Goal: Task Accomplishment & Management: Use online tool/utility

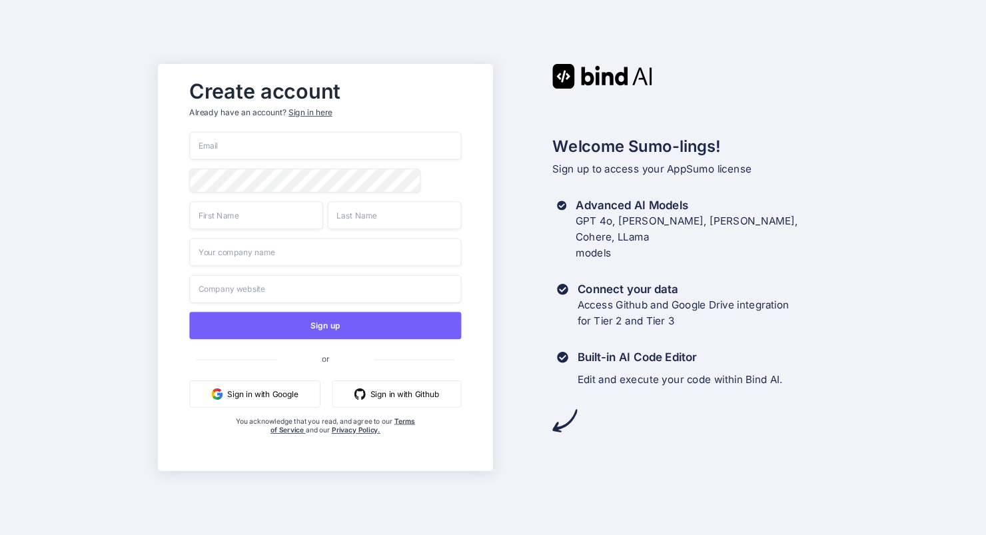
click at [220, 149] on input "email" at bounding box center [325, 146] width 272 height 28
type input "[PERSON_NAME][EMAIL_ADDRESS][DOMAIN_NAME]"
type input "[PERSON_NAME]"
type input "Hidden Ace"
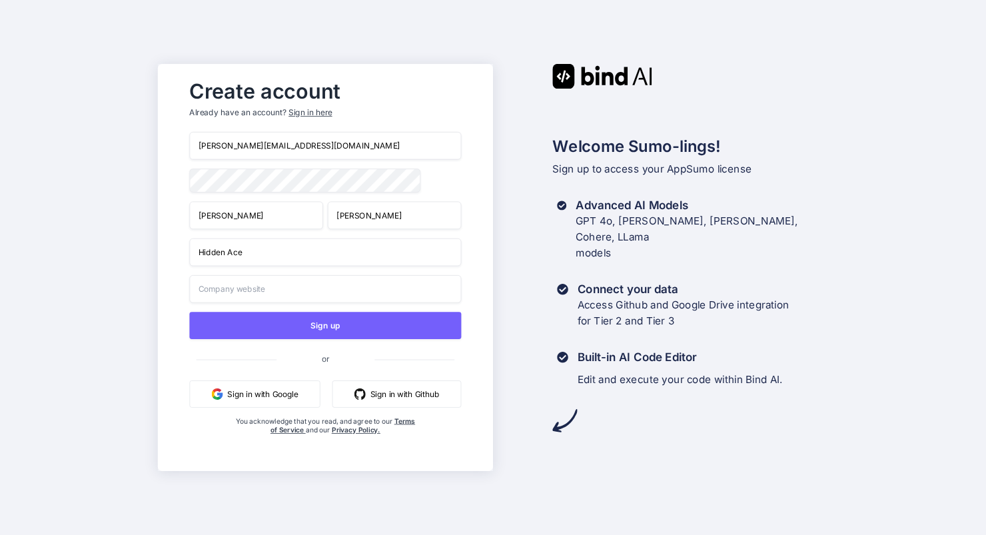
type input "Hidden Ace"
click at [265, 253] on input "Hidden Ace" at bounding box center [325, 252] width 272 height 28
drag, startPoint x: 265, startPoint y: 253, endPoint x: 159, endPoint y: 250, distance: 105.9
click at [159, 254] on div "Create account Already have an account? Sign in here [PERSON_NAME][EMAIL_ADDRES…" at bounding box center [325, 267] width 335 height 407
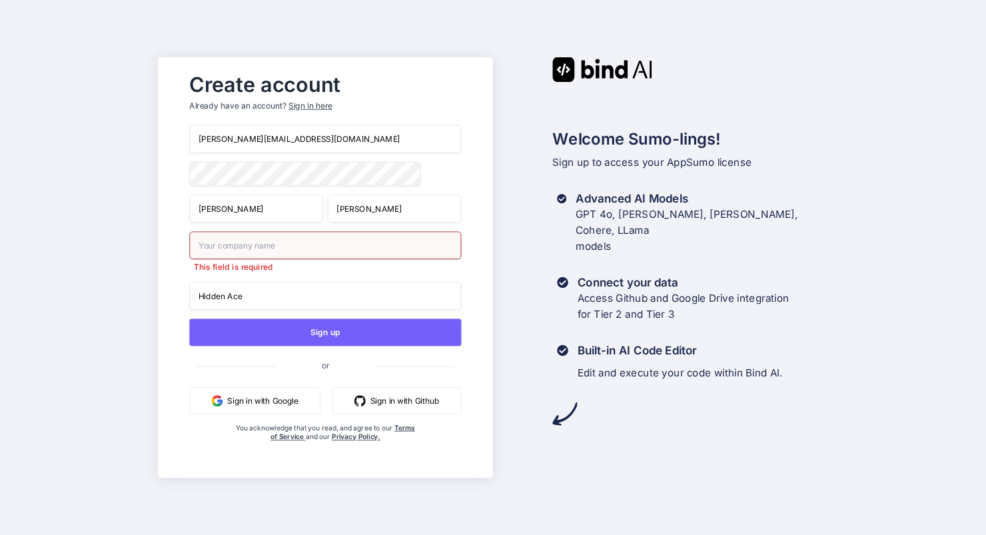
drag, startPoint x: 259, startPoint y: 298, endPoint x: 144, endPoint y: 287, distance: 115.7
click at [144, 291] on div "Create account Already have an account? Sign in here [PERSON_NAME][EMAIL_ADDRES…" at bounding box center [493, 267] width 986 height 535
click at [100, 298] on div "Create account Already have an account? Sign in here [PERSON_NAME][EMAIL_ADDRES…" at bounding box center [493, 267] width 986 height 535
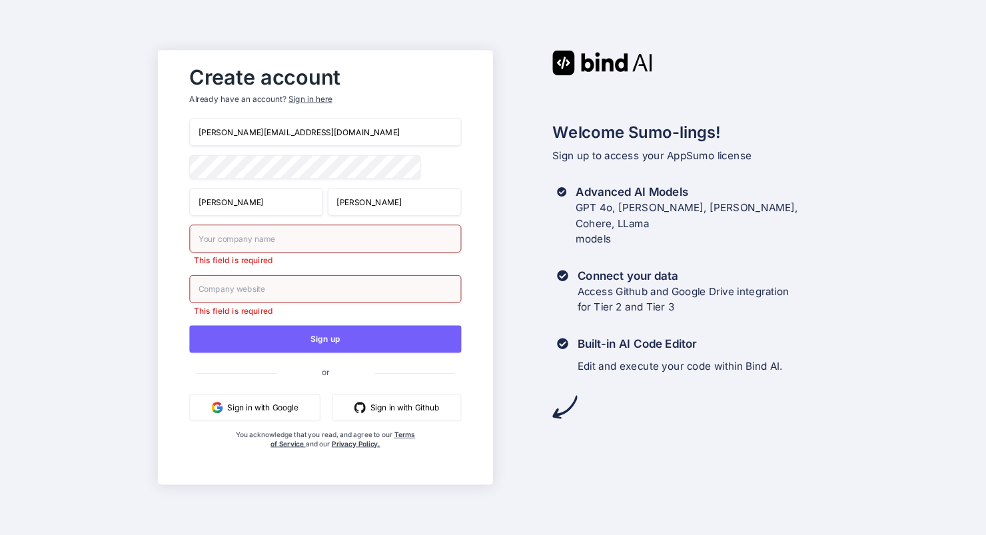
click at [298, 132] on input "[PERSON_NAME][EMAIL_ADDRESS][DOMAIN_NAME]" at bounding box center [325, 133] width 272 height 28
click at [232, 240] on input "text" at bounding box center [325, 238] width 272 height 28
type input "Hidden Ace"
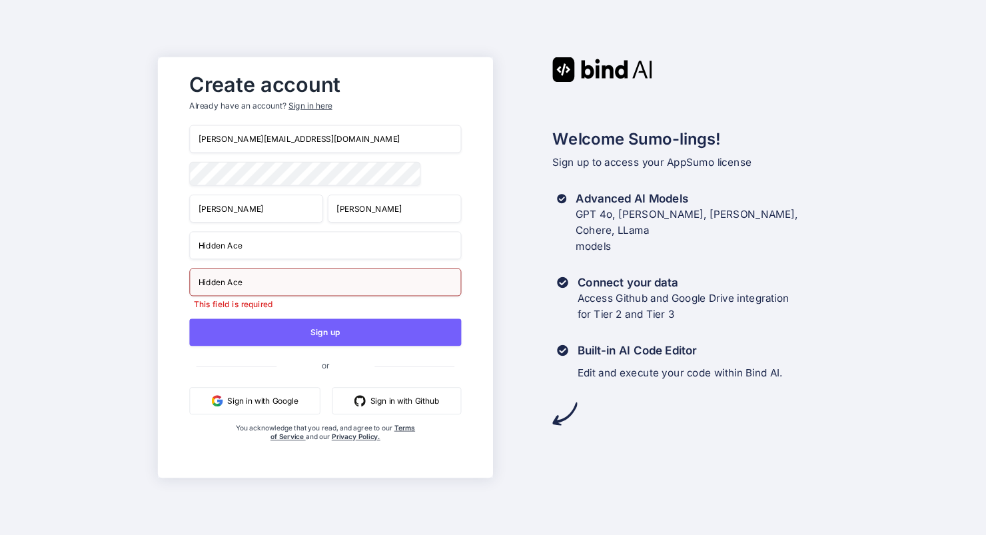
click at [278, 292] on input "Hidden Ace" at bounding box center [325, 282] width 272 height 28
drag, startPoint x: 253, startPoint y: 288, endPoint x: 173, endPoint y: 288, distance: 79.9
click at [173, 288] on div "Create account Already have an account? Sign in here [PERSON_NAME][EMAIL_ADDRES…" at bounding box center [325, 267] width 335 height 420
type input "w"
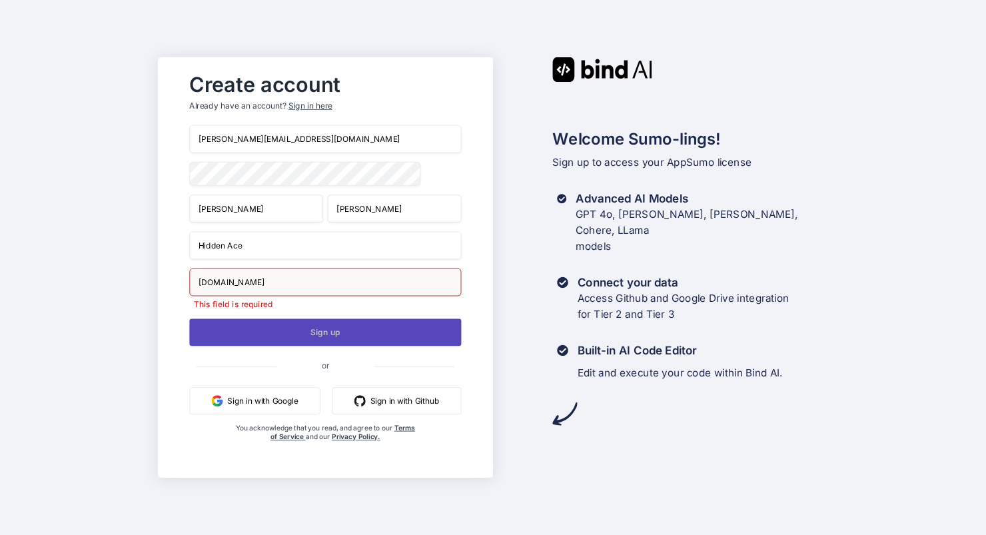
type input "[DOMAIN_NAME]"
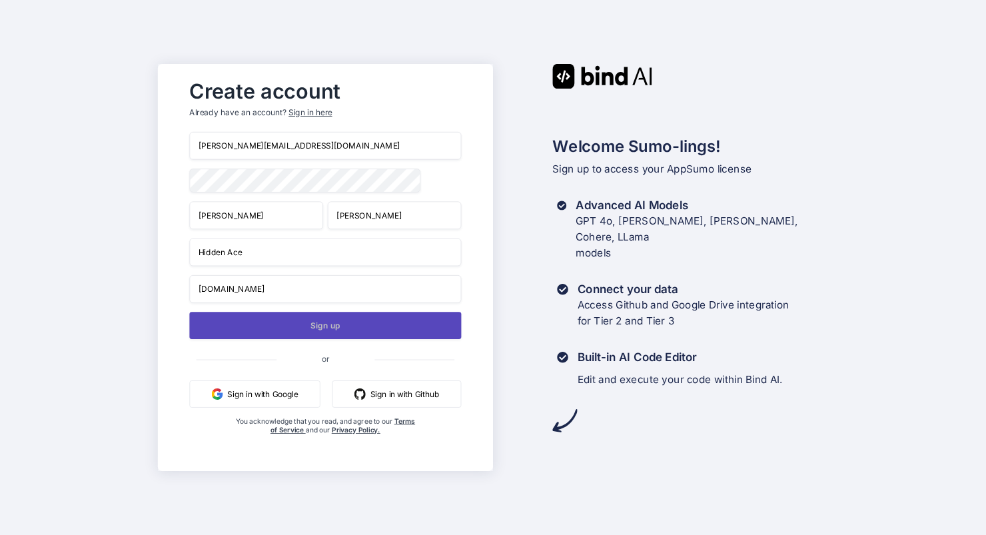
click at [252, 339] on button "Sign up" at bounding box center [325, 325] width 272 height 27
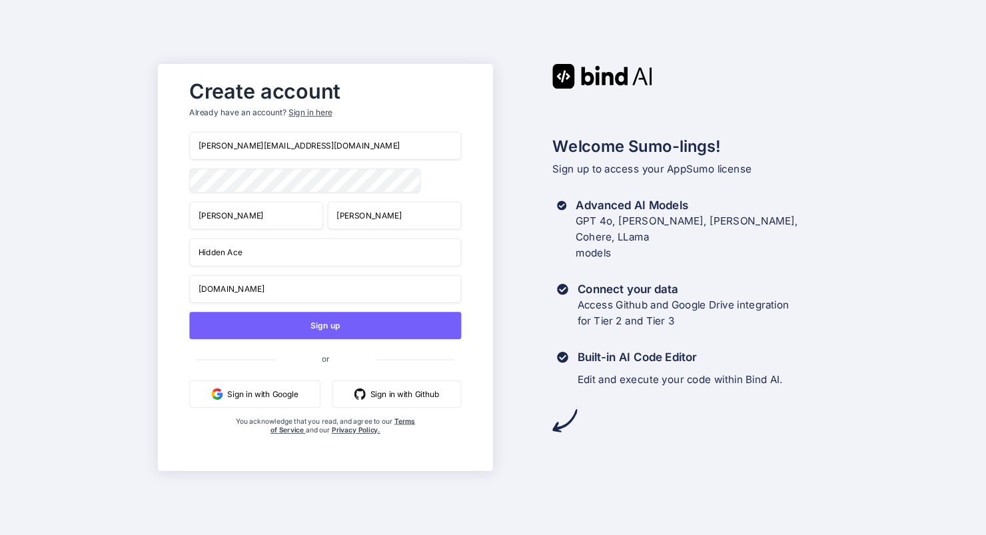
click at [244, 400] on button "Sign in with Google" at bounding box center [254, 393] width 131 height 27
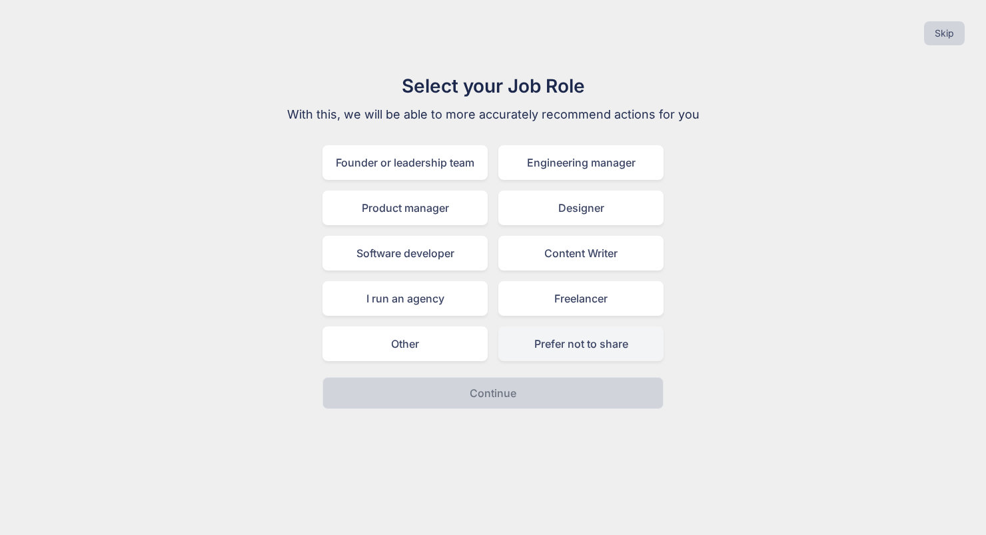
click at [625, 351] on div "Prefer not to share" at bounding box center [580, 343] width 165 height 35
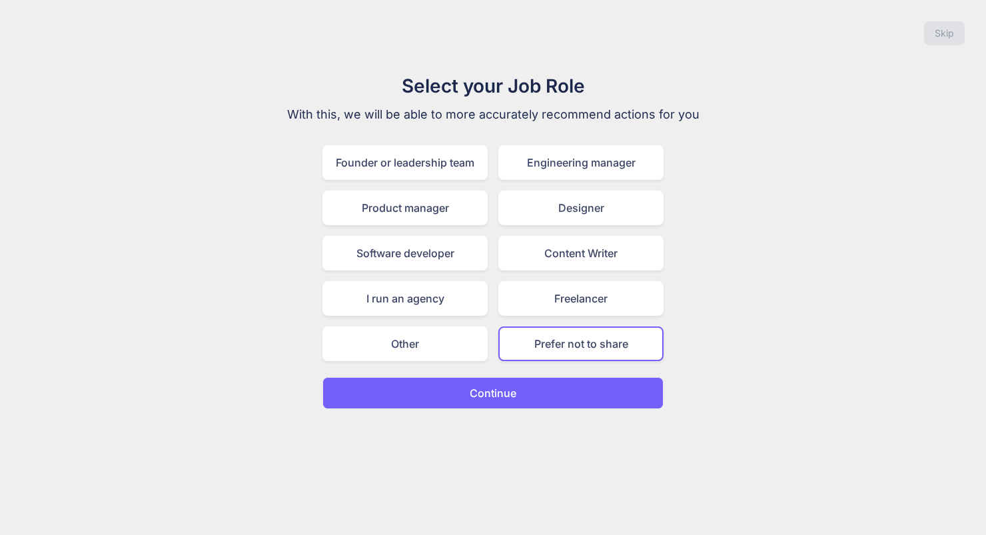
click at [590, 396] on button "Continue" at bounding box center [492, 393] width 341 height 32
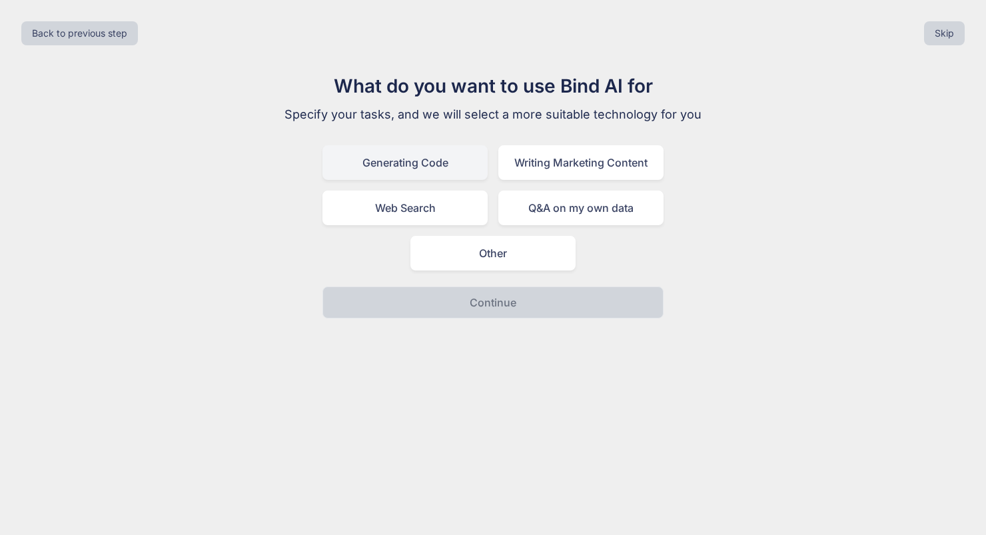
click at [440, 169] on div "Generating Code" at bounding box center [404, 162] width 165 height 35
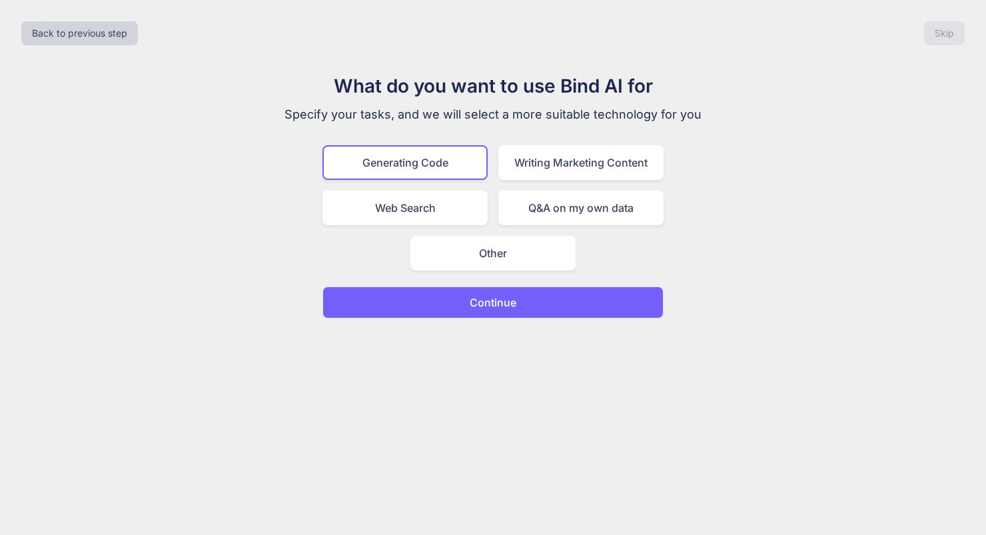
click at [482, 307] on p "Continue" at bounding box center [493, 302] width 47 height 16
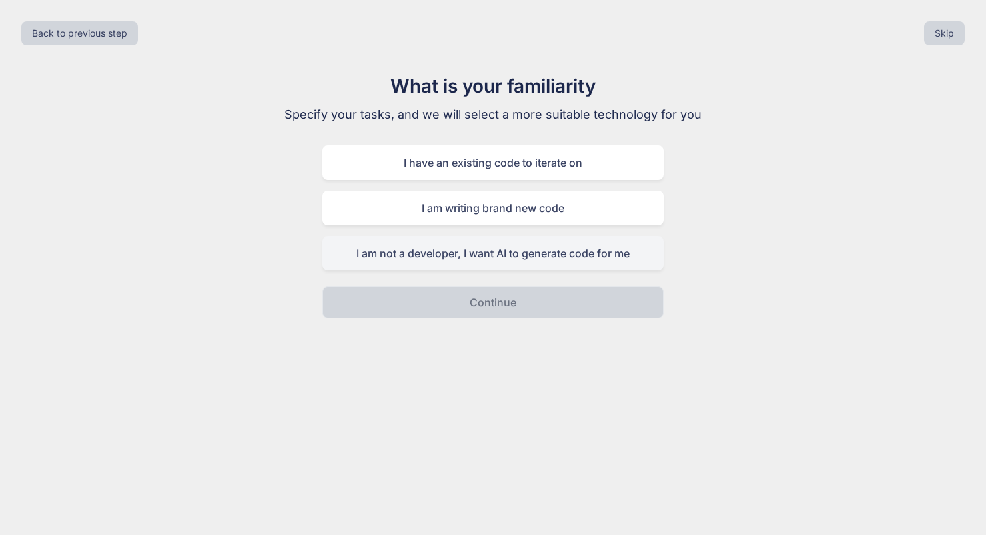
click at [530, 248] on div "I am not a developer, I want AI to generate code for me" at bounding box center [492, 253] width 341 height 35
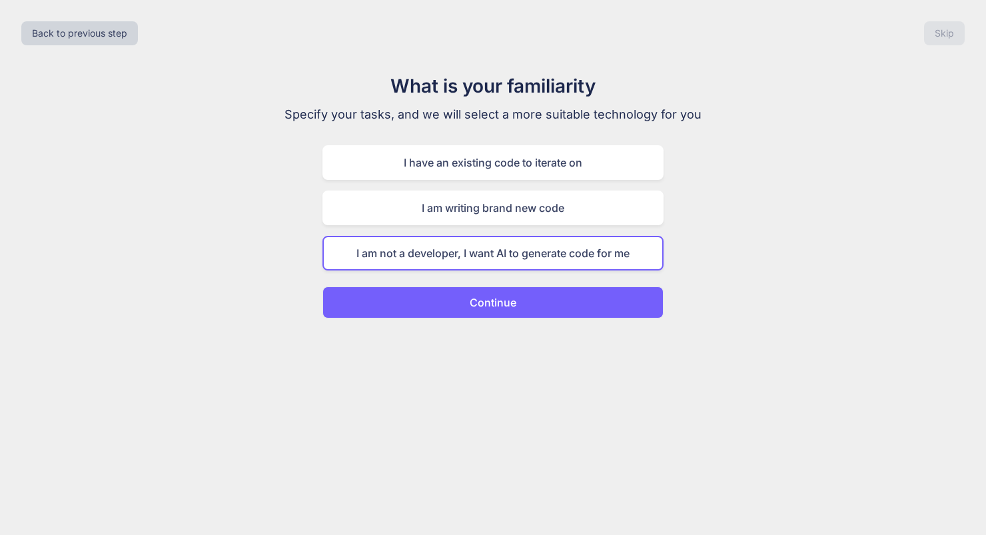
click at [523, 316] on button "Continue" at bounding box center [492, 302] width 341 height 32
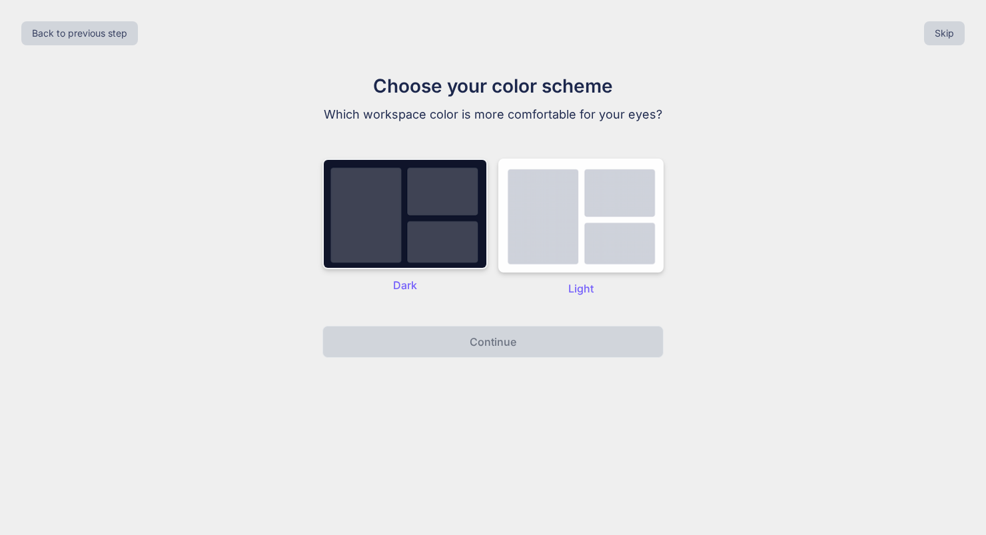
click at [432, 253] on img at bounding box center [404, 214] width 165 height 111
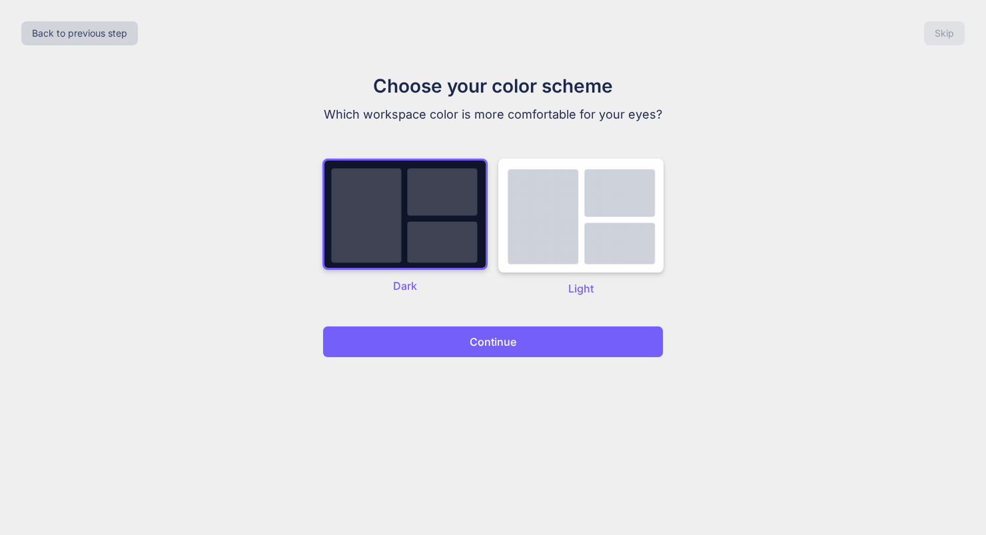
click at [458, 345] on button "Continue" at bounding box center [492, 342] width 341 height 32
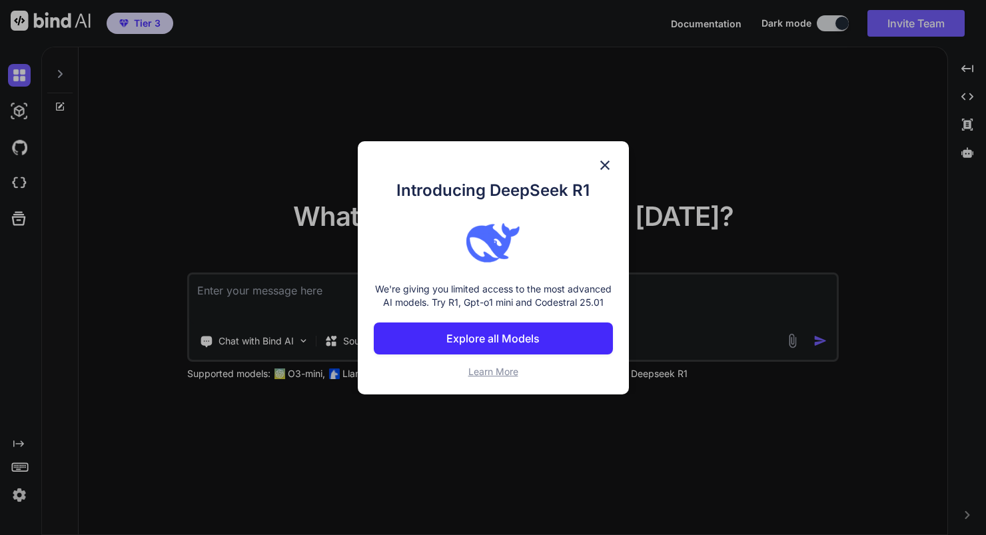
click at [485, 340] on p "Explore all Models" at bounding box center [492, 338] width 93 height 16
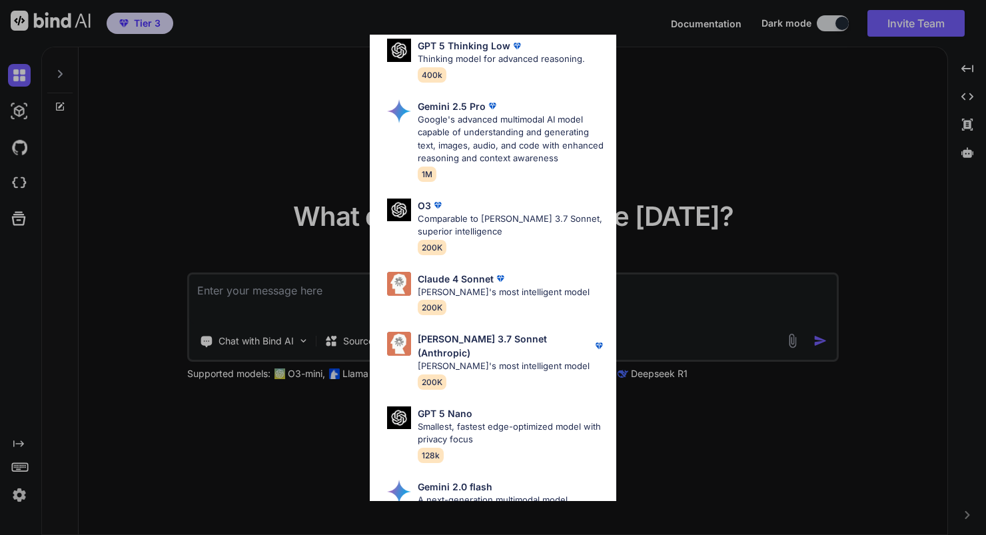
scroll to position [575, 0]
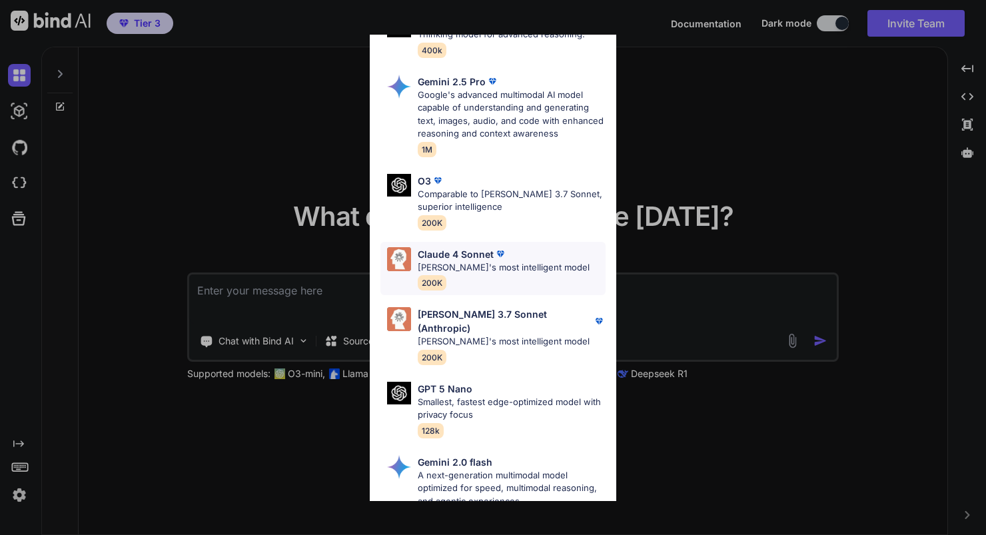
click at [470, 261] on p "[PERSON_NAME]'s most intelligent model" at bounding box center [504, 267] width 172 height 13
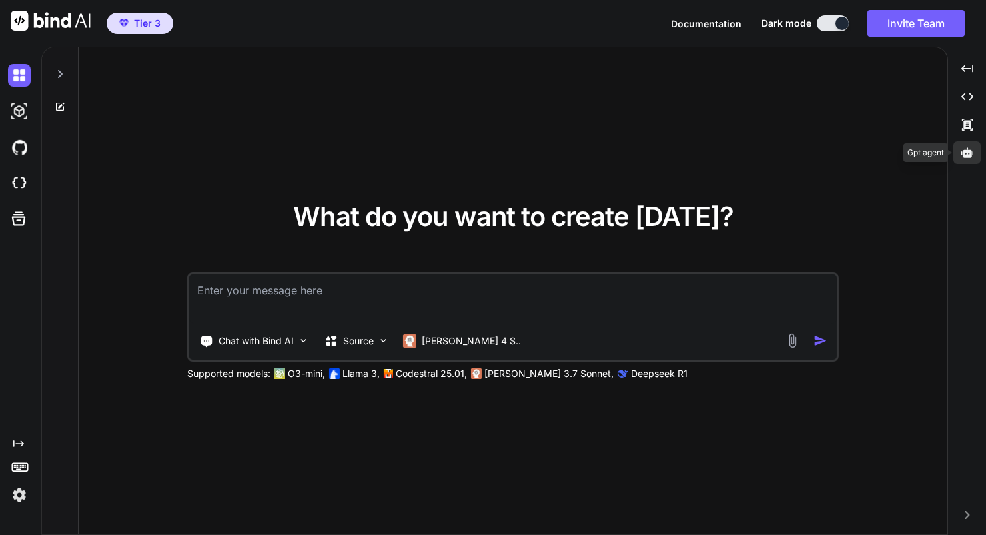
click at [970, 157] on icon at bounding box center [967, 153] width 12 height 12
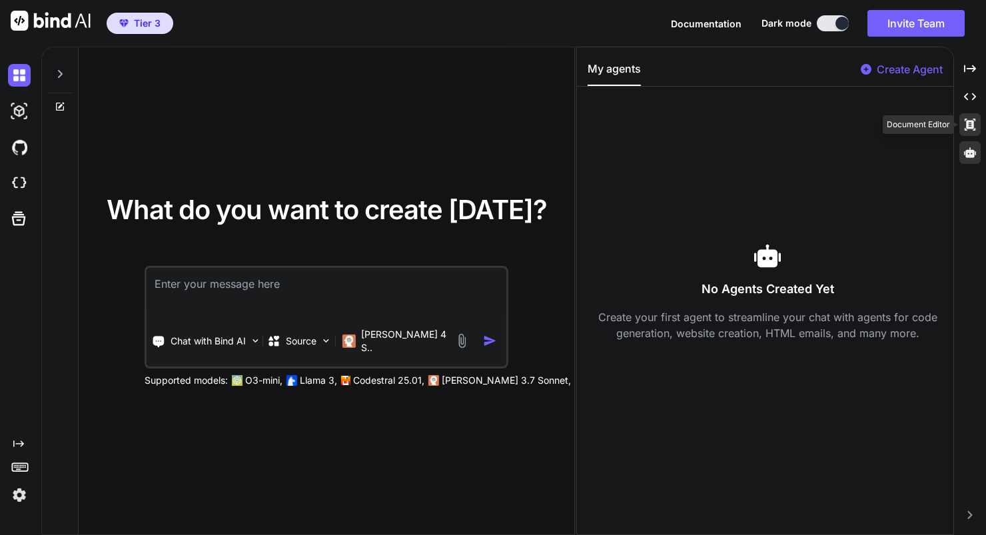
click at [968, 72] on icon at bounding box center [970, 68] width 12 height 7
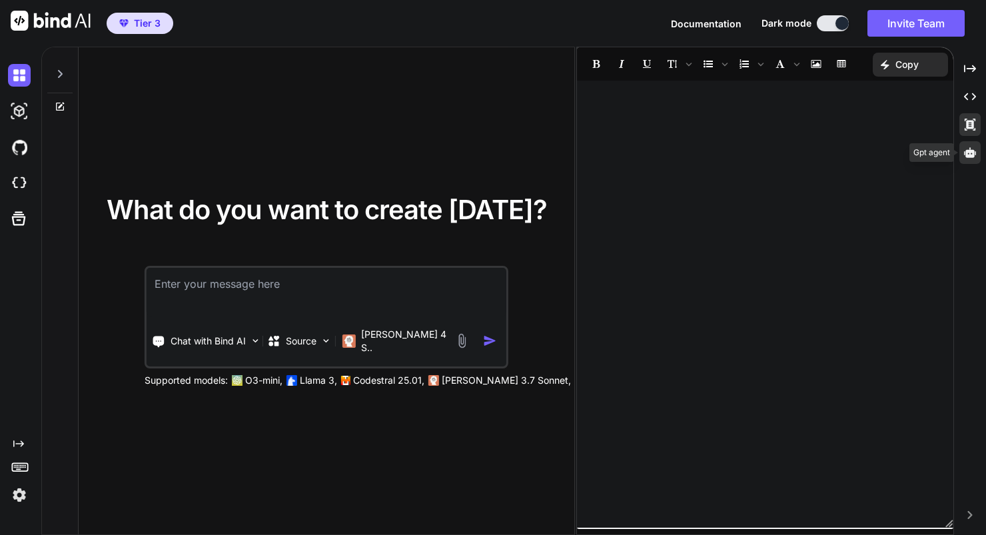
click at [972, 151] on icon at bounding box center [970, 152] width 12 height 10
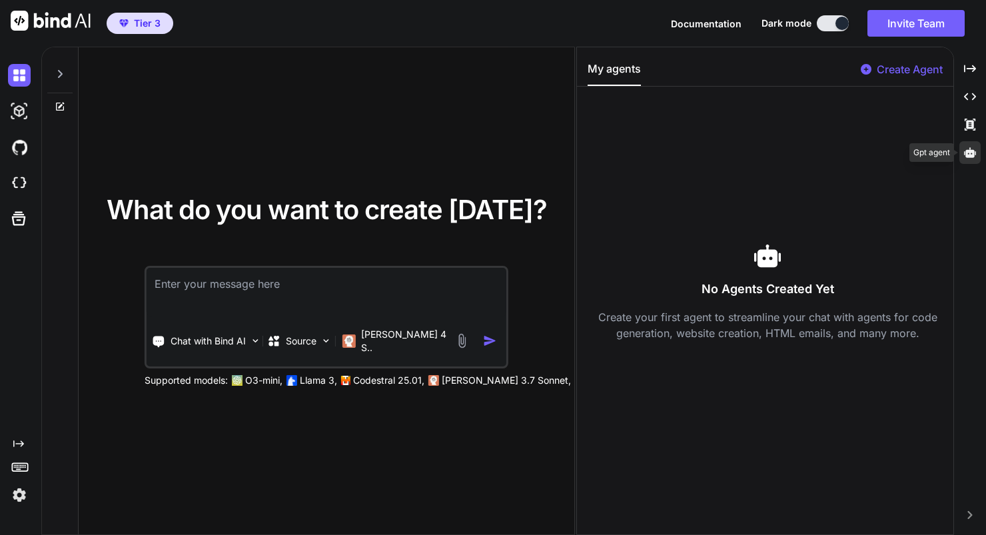
click at [972, 157] on icon at bounding box center [970, 152] width 12 height 10
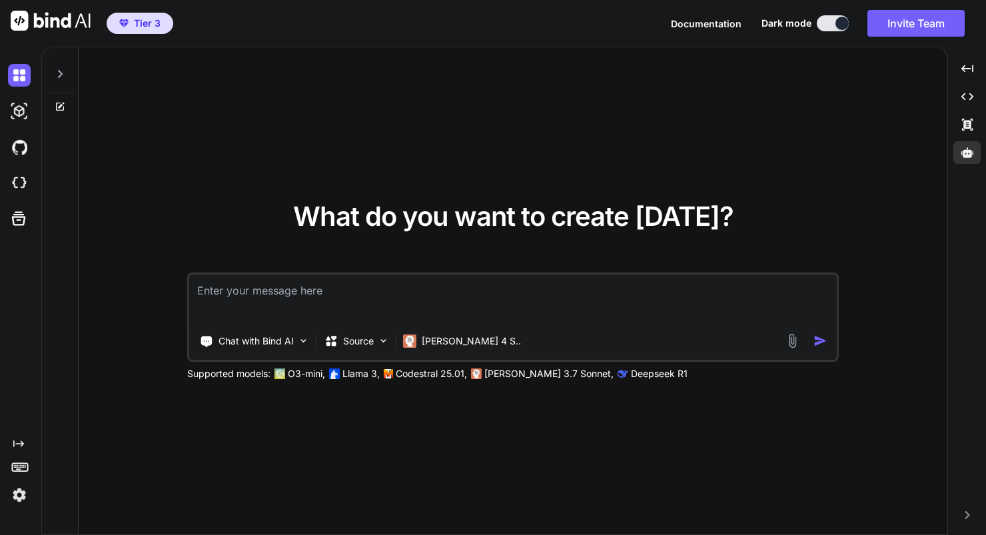
click at [282, 288] on textarea at bounding box center [512, 298] width 647 height 49
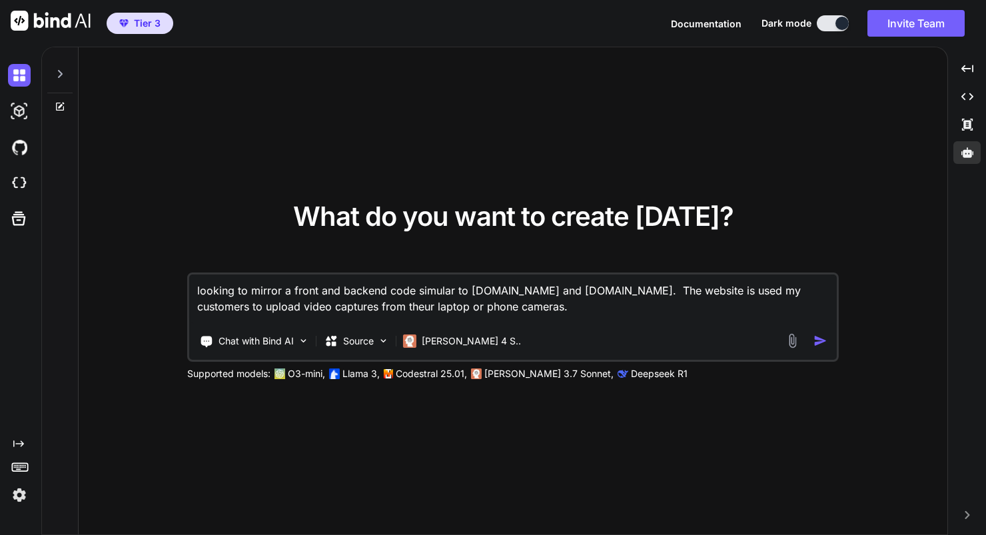
click at [356, 306] on textarea "looking to mirror a front and backend code simular to [DOMAIN_NAME] and [DOMAIN…" at bounding box center [512, 298] width 647 height 49
click at [498, 306] on textarea "looking to mirror a front and backend code simular to [DOMAIN_NAME] and [DOMAIN…" at bounding box center [512, 298] width 647 height 49
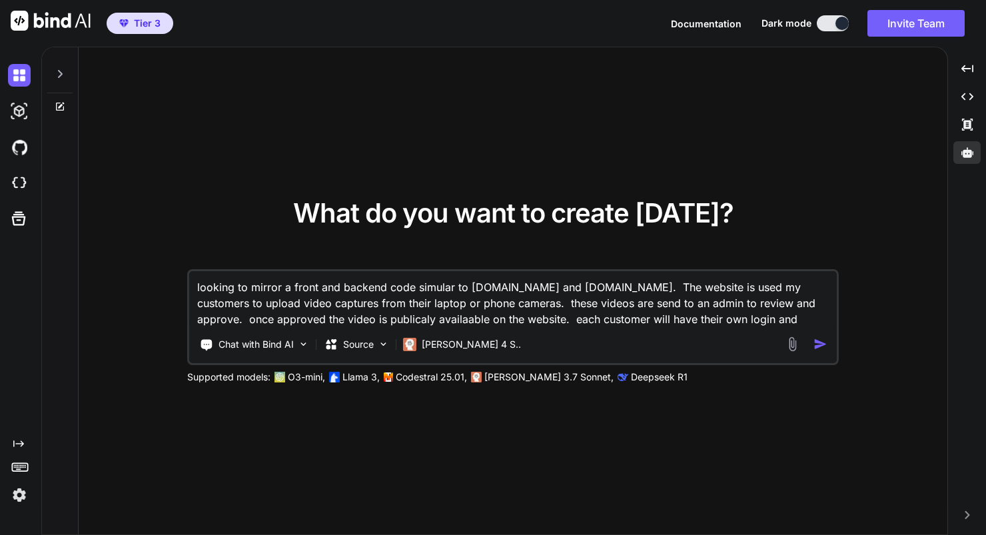
type textarea "looking to mirror a front and backend code simular to [DOMAIN_NAME] and [DOMAIN…"
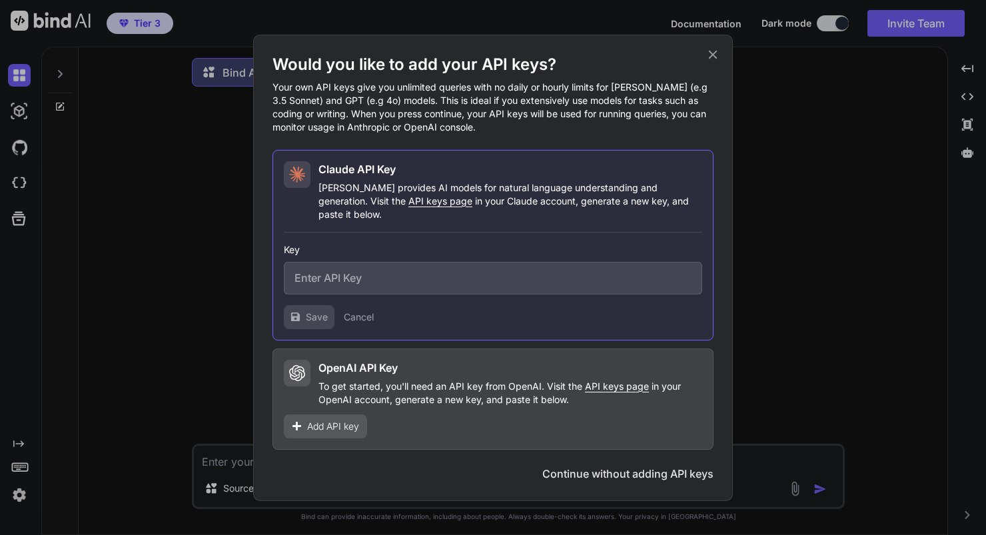
click at [351, 365] on h2 "OpenAI API Key" at bounding box center [357, 368] width 79 height 16
click at [327, 420] on span "Add API key" at bounding box center [333, 426] width 52 height 13
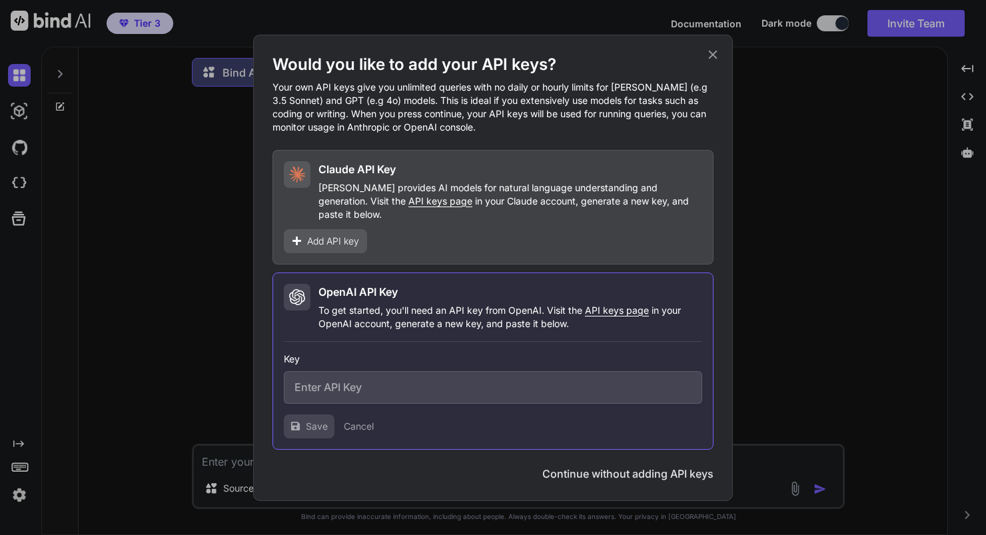
click at [336, 381] on input "text" at bounding box center [493, 387] width 418 height 33
paste input "sk-proj-FgDvI_2bSbZvUpDtDiYUrJLHXr9-xGyTPhEFnp6onM175b6T1-mTx4fWPyWGmYOaBKb7mNG…"
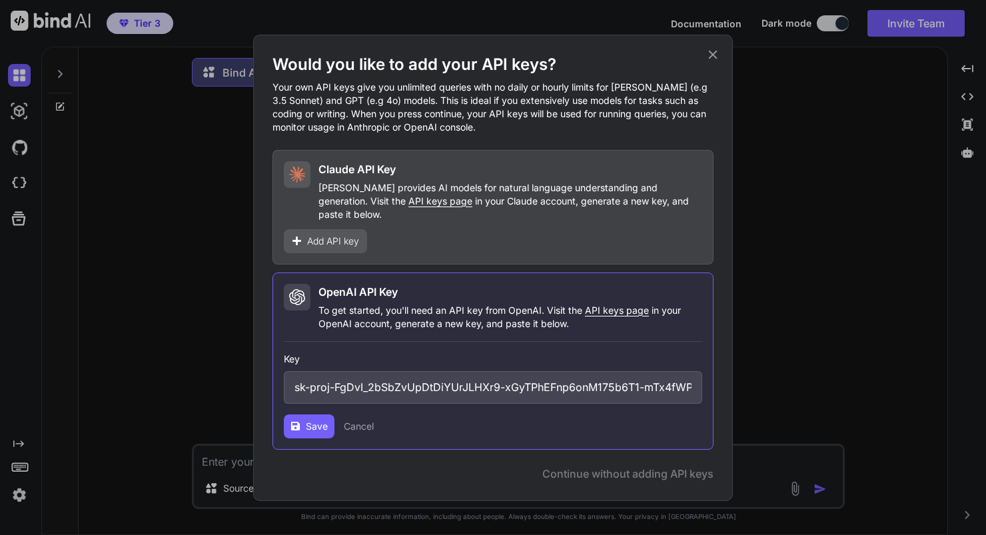
scroll to position [0, 661]
type input "sk-proj-FgDvI_2bSbZvUpDtDiYUrJLHXr9-xGyTPhEFnp6onM175b6T1-mTx4fWPyWGmYOaBKb7mNG…"
click at [317, 420] on span "Save" at bounding box center [317, 426] width 22 height 13
click at [790, 264] on div "Would you like to add your API keys? Your own API keys give you unlimited queri…" at bounding box center [493, 267] width 986 height 535
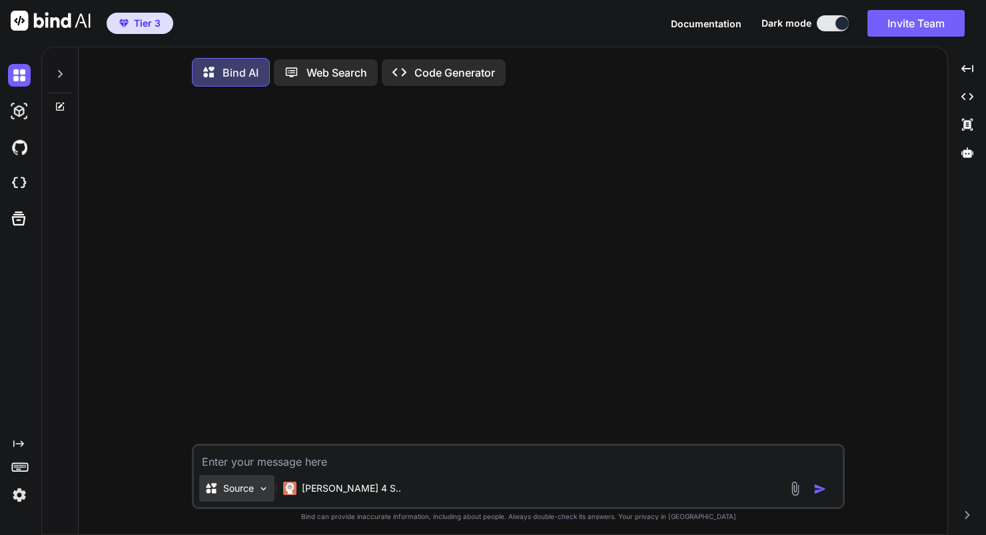
click at [244, 493] on p "Source" at bounding box center [238, 488] width 31 height 13
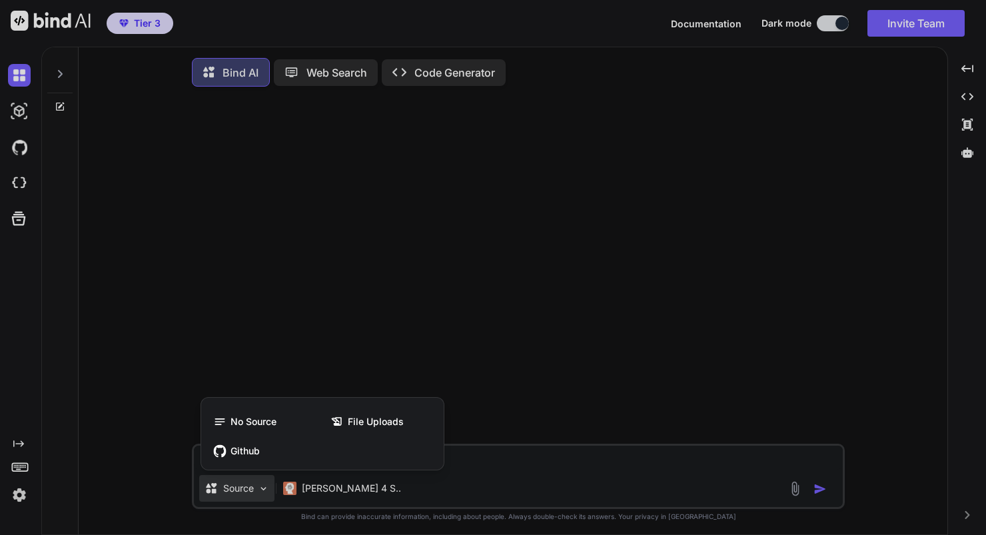
click at [553, 491] on div at bounding box center [493, 267] width 986 height 535
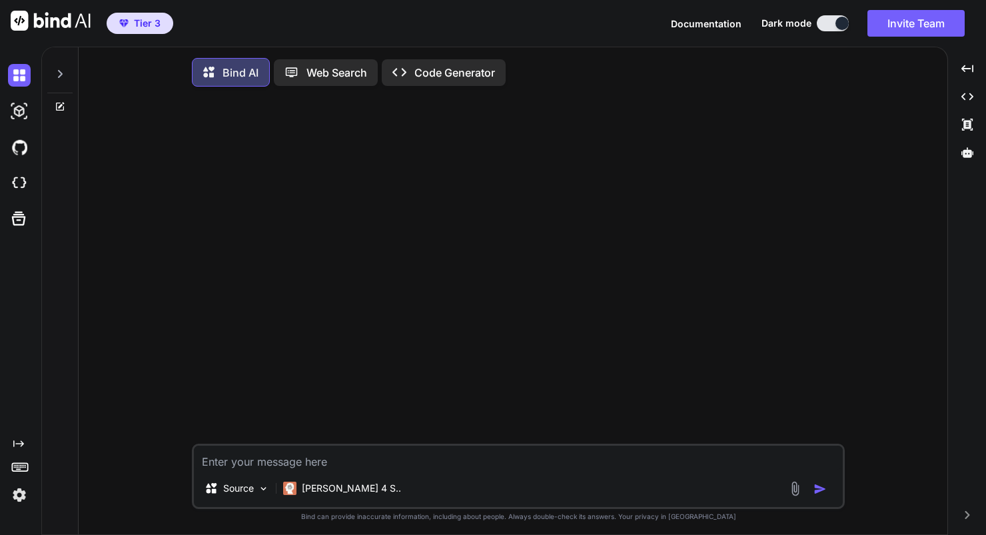
click at [217, 466] on textarea at bounding box center [518, 458] width 649 height 24
paste textarea "Lore Ipsumdolo Sitame Consect 2. Adipisc Elit sed Doei Te’in utl etd m aliqu en…"
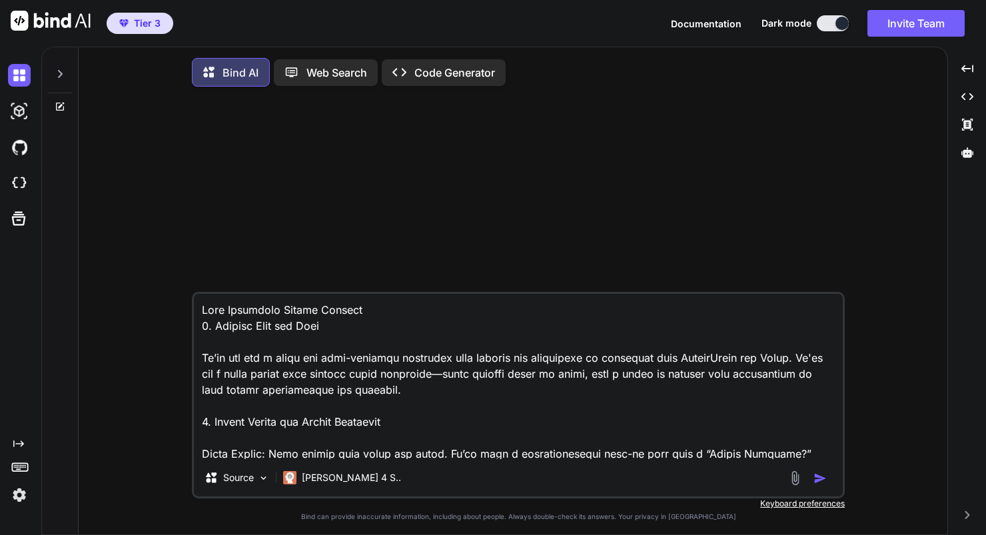
scroll to position [416, 0]
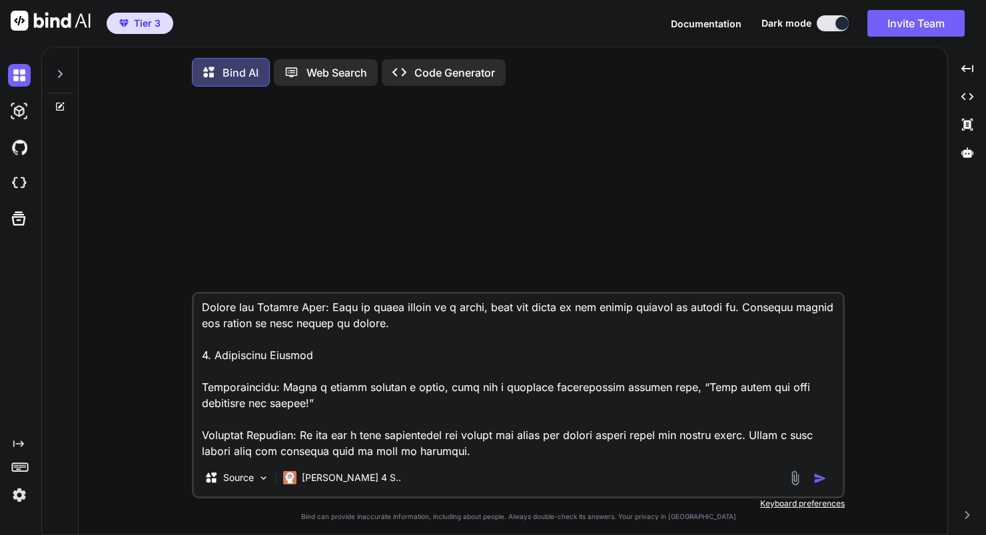
type textarea "Lore Ipsumdolo Sitame Consect 2. Adipisc Elit sed Doei Te’in utl etd m aliqu en…"
click at [822, 483] on img "button" at bounding box center [819, 478] width 13 height 13
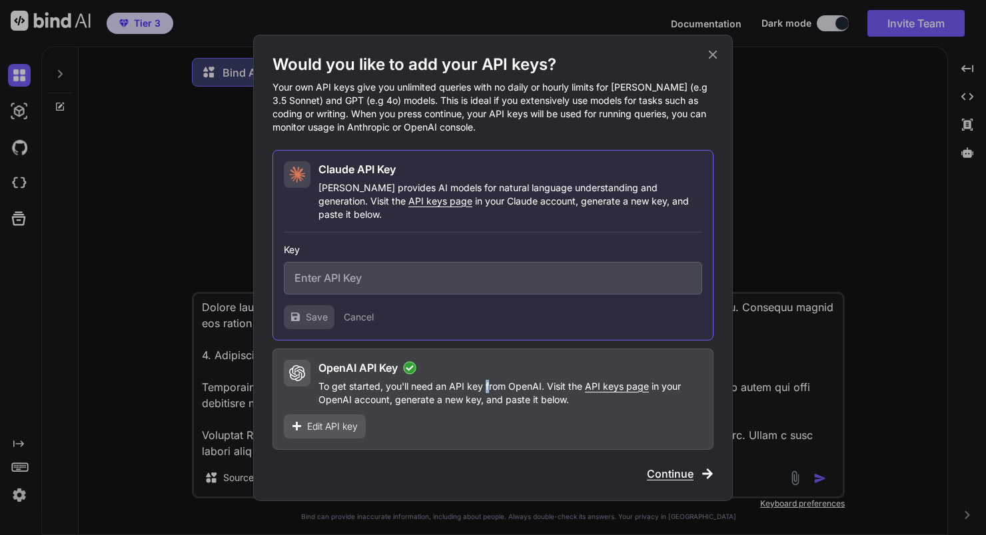
click at [486, 382] on p "To get started, you'll need an API key from OpenAI. Visit the API keys page in …" at bounding box center [510, 393] width 384 height 27
click at [654, 466] on span "Continue" at bounding box center [670, 474] width 47 height 16
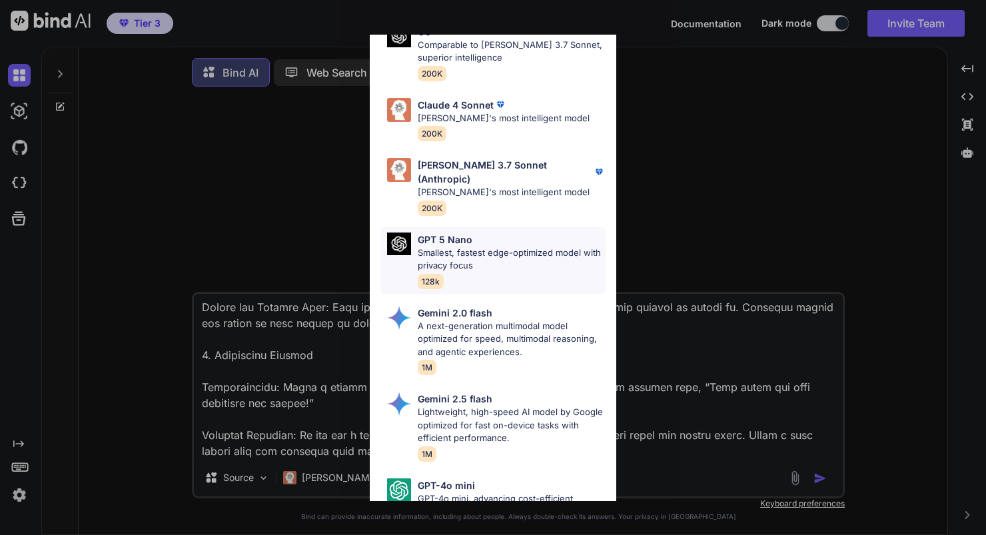
scroll to position [709, 0]
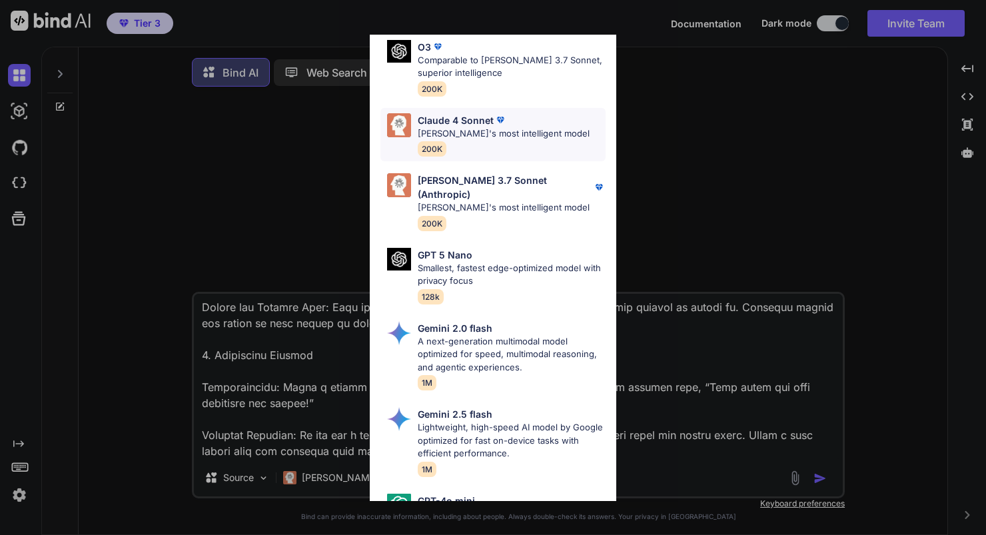
click at [457, 113] on p "Claude 4 Sonnet" at bounding box center [456, 120] width 76 height 14
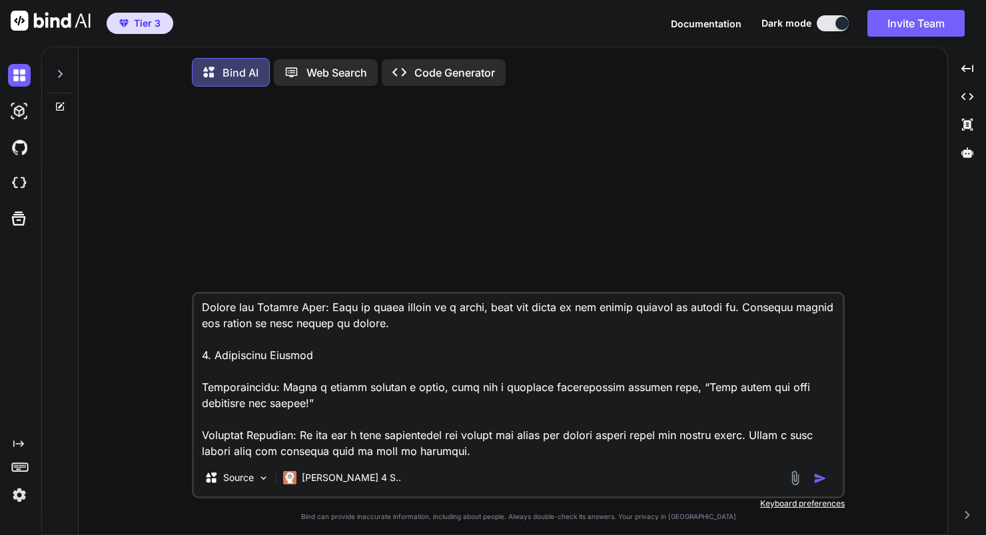
click at [815, 485] on img "button" at bounding box center [819, 478] width 13 height 13
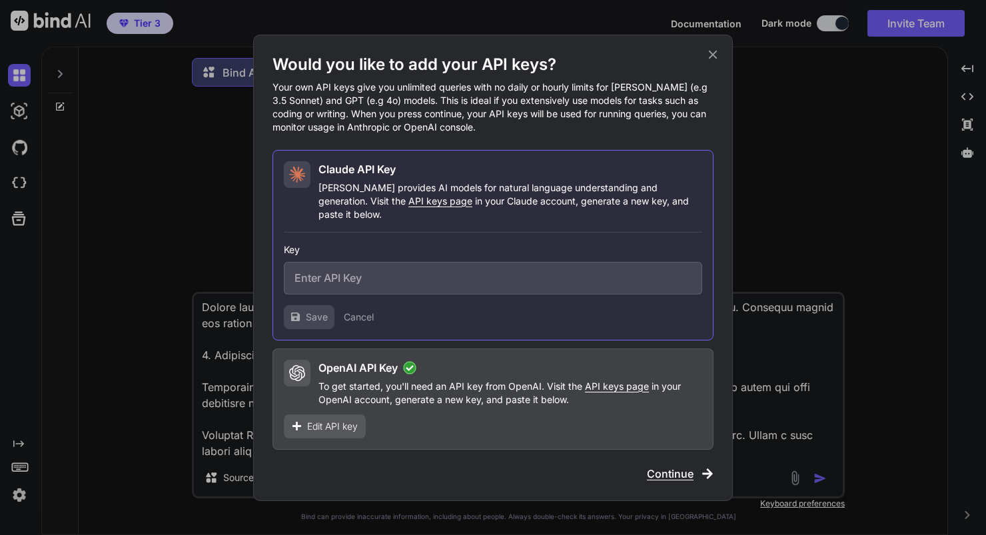
click at [598, 396] on p "To get started, you'll need an API key from OpenAI. Visit the API keys page in …" at bounding box center [510, 393] width 384 height 27
click at [452, 366] on div "OpenAI API Key" at bounding box center [510, 368] width 384 height 16
click at [677, 470] on span "Continue" at bounding box center [670, 474] width 47 height 16
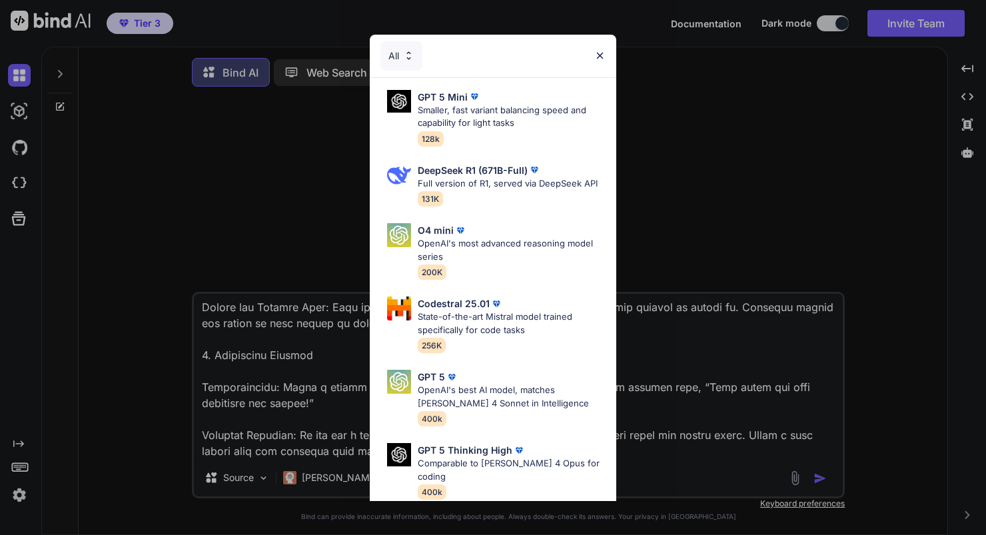
click at [304, 487] on div "All GPT 5 Mini Smaller, fast variant balancing speed and capability for light t…" at bounding box center [493, 267] width 986 height 535
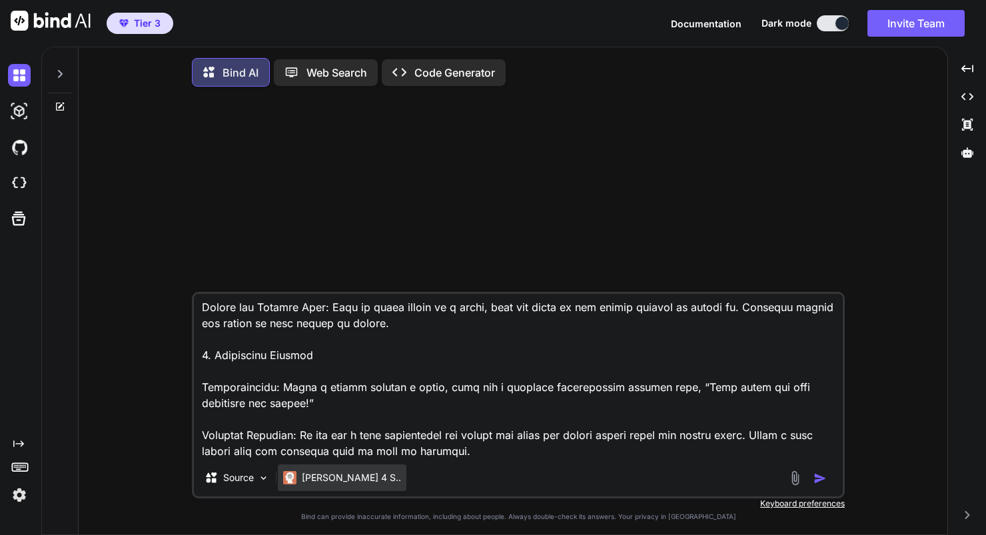
click at [327, 479] on p "[PERSON_NAME] 4 S.." at bounding box center [351, 477] width 99 height 13
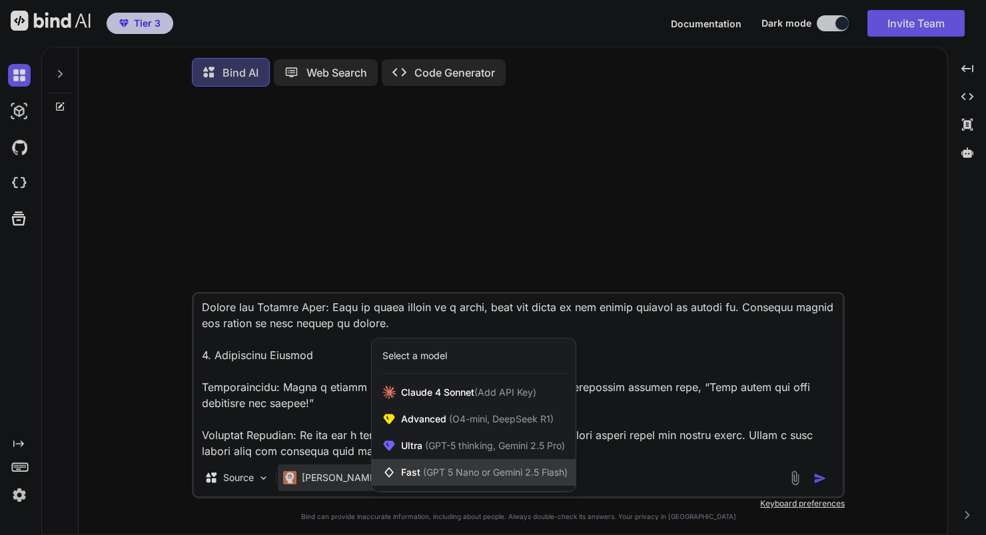
click at [454, 472] on span "(GPT 5 Nano or Gemini 2.5 Flash)" at bounding box center [495, 471] width 145 height 11
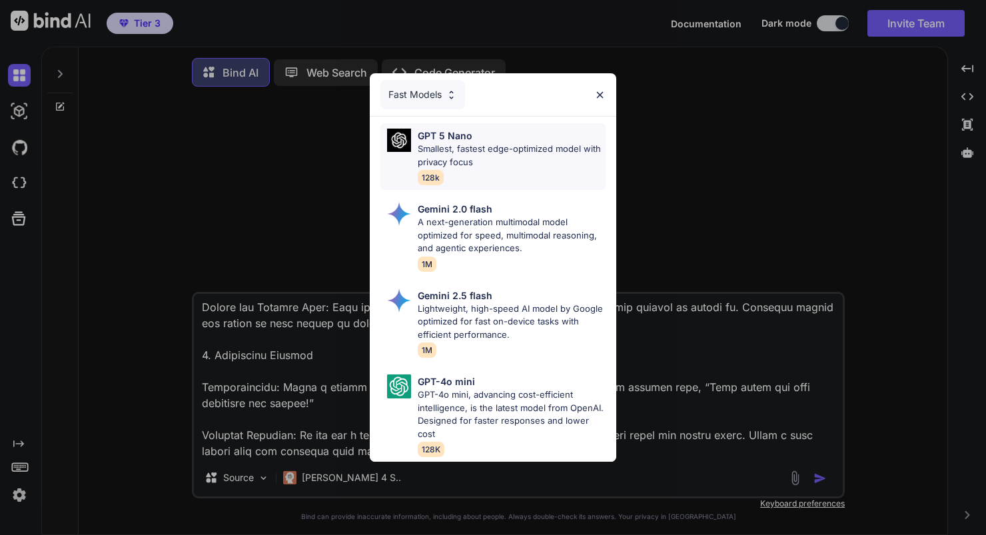
click at [470, 162] on p "Smallest, fastest edge-optimized model with privacy focus" at bounding box center [512, 156] width 188 height 26
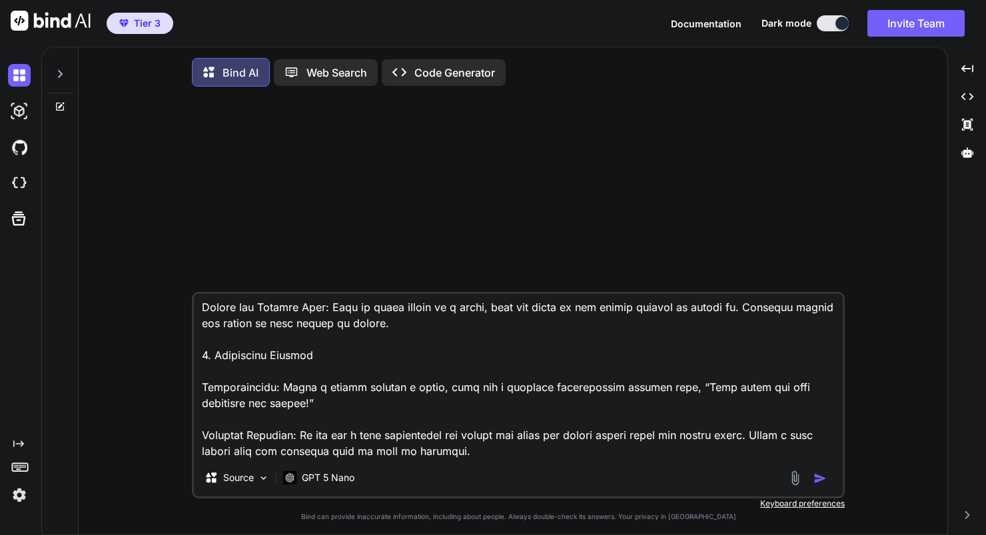
click at [820, 484] on img "button" at bounding box center [819, 478] width 13 height 13
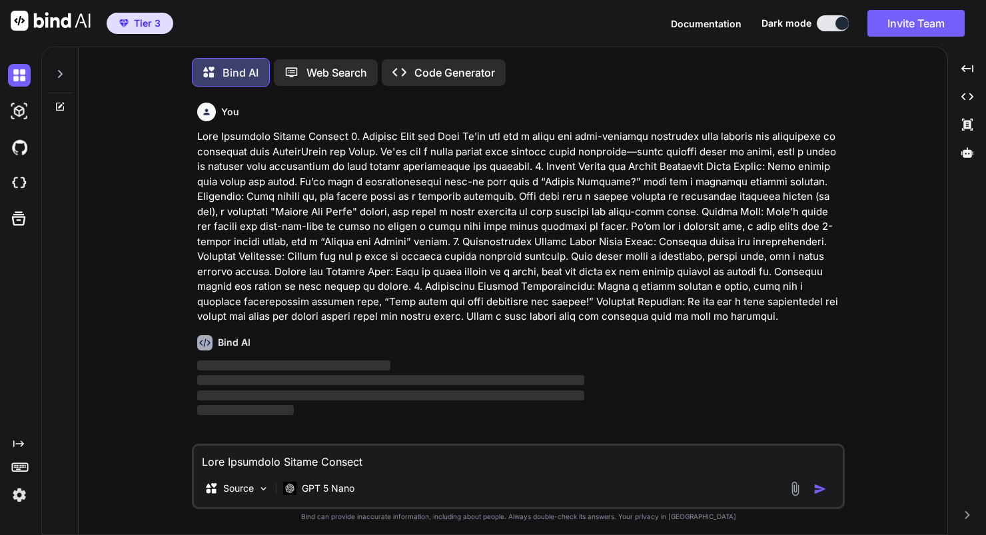
scroll to position [7, 0]
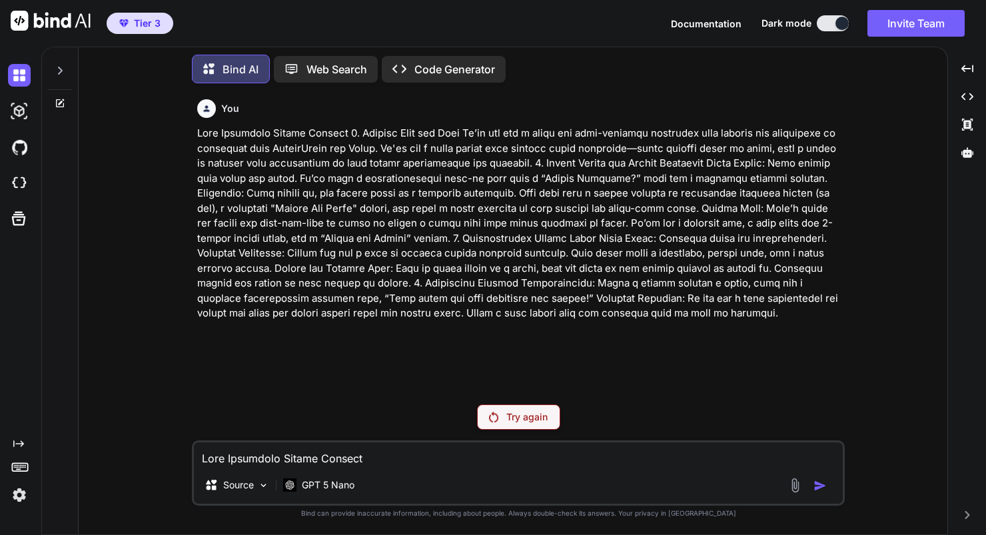
click at [529, 415] on p "Try again" at bounding box center [526, 416] width 41 height 13
click at [437, 62] on p "Code Generator" at bounding box center [454, 69] width 81 height 16
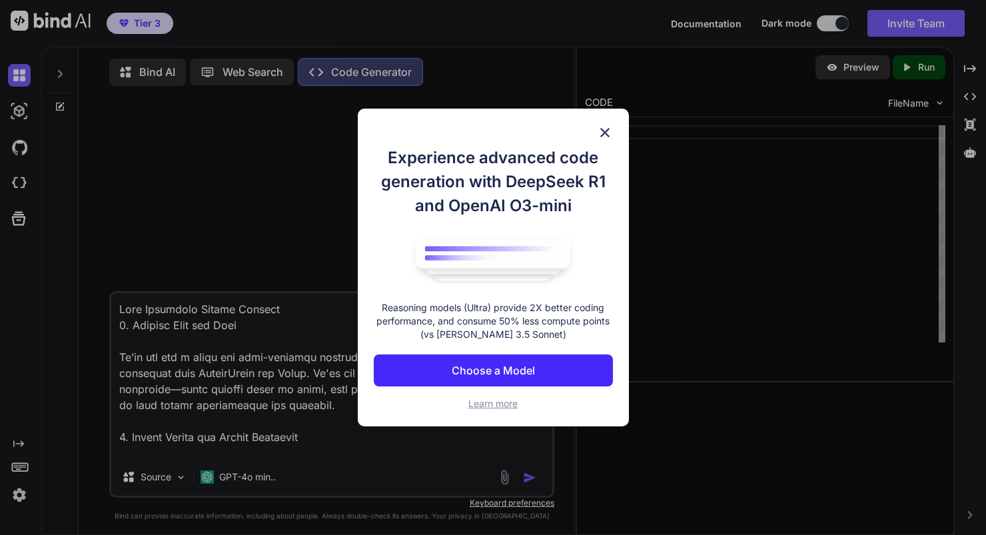
click at [488, 378] on p "Choose a Model" at bounding box center [493, 370] width 83 height 16
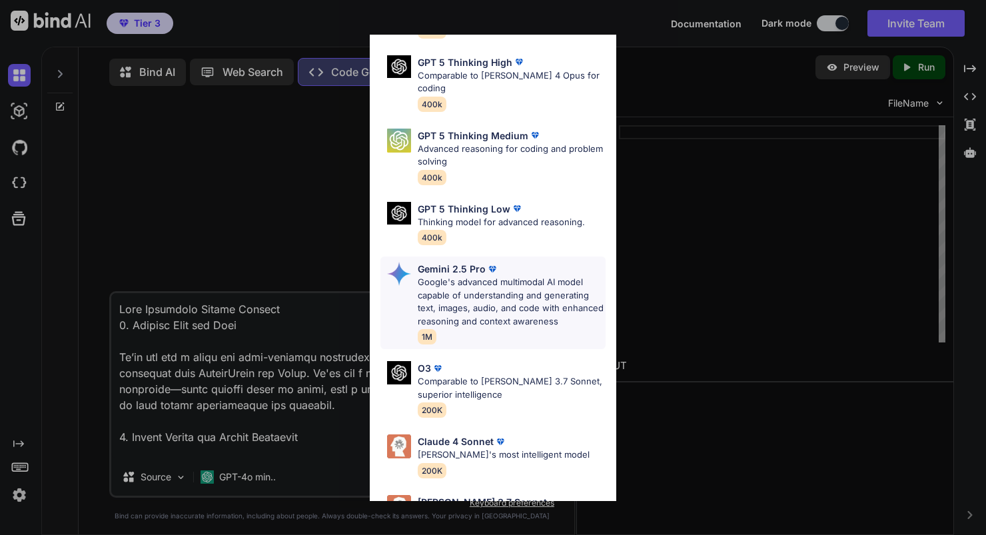
scroll to position [112, 0]
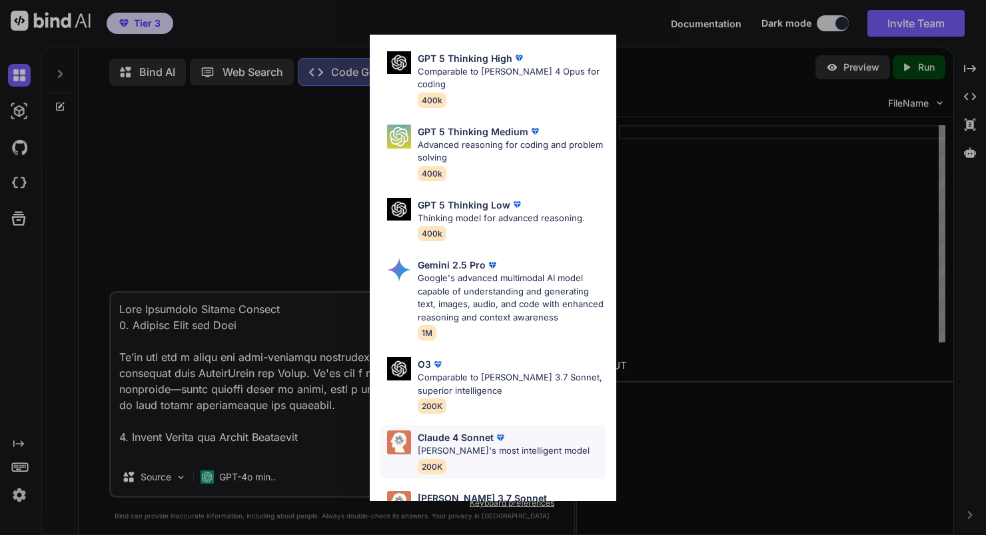
click at [458, 430] on p "Claude 4 Sonnet" at bounding box center [456, 437] width 76 height 14
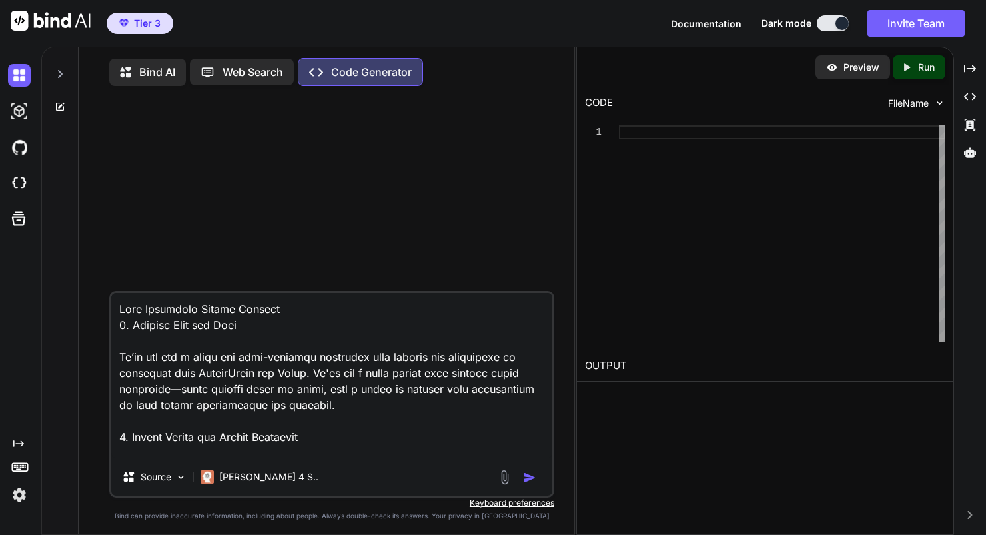
click at [531, 482] on img "button" at bounding box center [529, 477] width 13 height 13
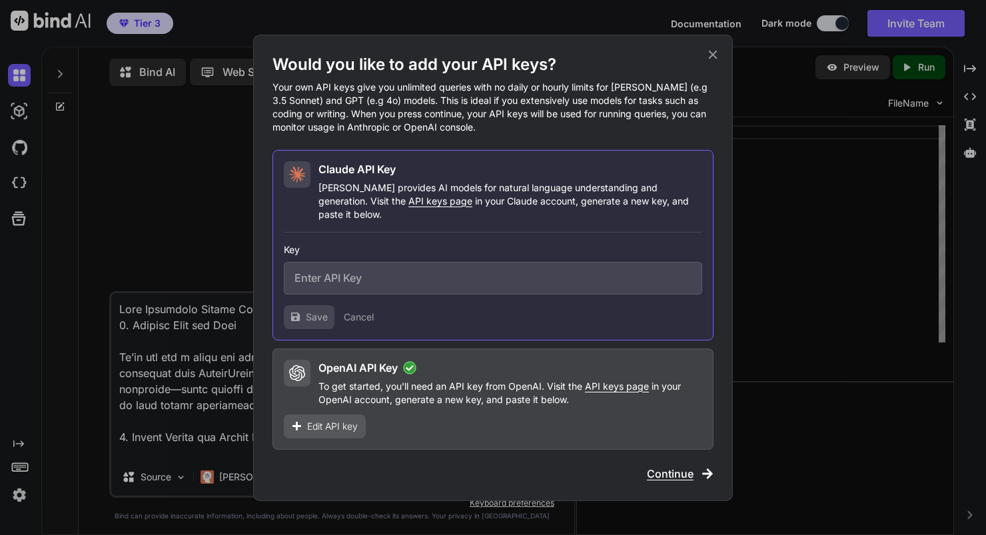
click at [436, 380] on p "To get started, you'll need an API key from OpenAI. Visit the API keys page in …" at bounding box center [510, 393] width 384 height 27
click at [372, 360] on h2 "OpenAI API Key" at bounding box center [357, 368] width 79 height 16
click at [665, 472] on span "Continue" at bounding box center [670, 474] width 47 height 16
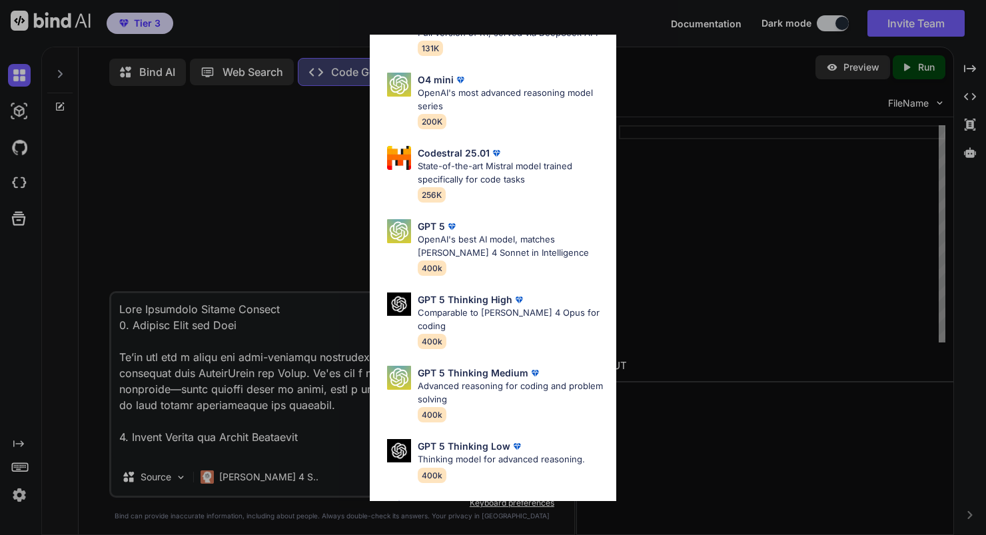
scroll to position [157, 0]
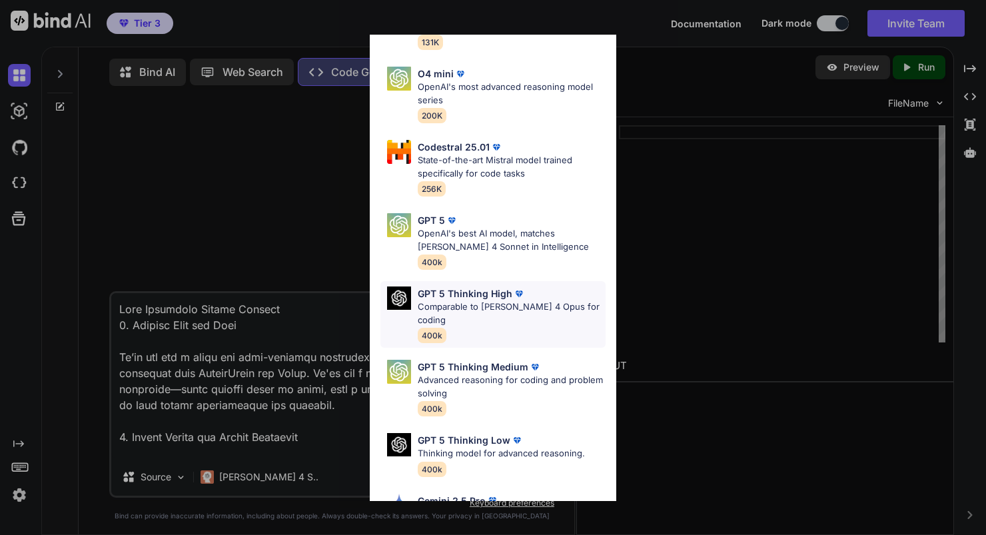
click at [473, 296] on p "GPT 5 Thinking High" at bounding box center [465, 293] width 95 height 14
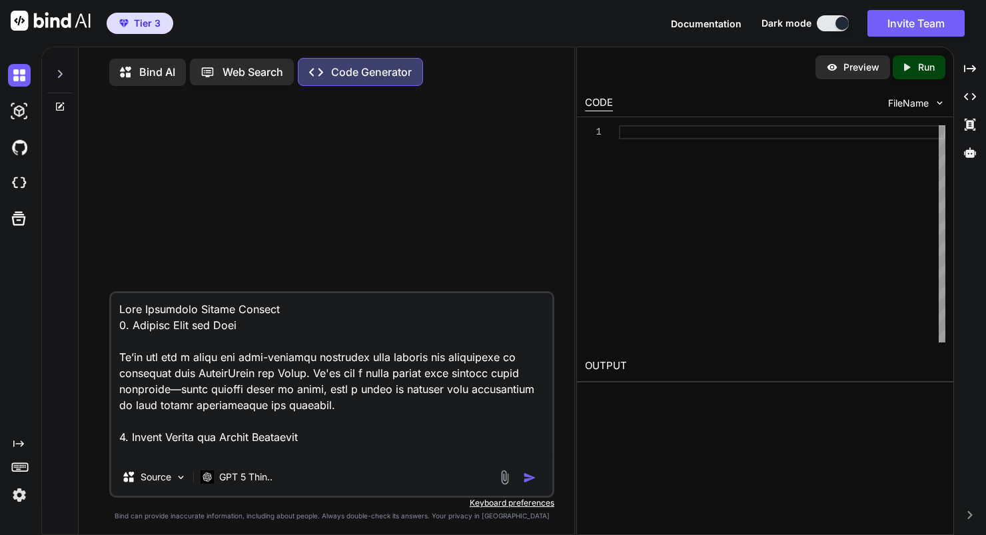
click at [527, 479] on img "button" at bounding box center [529, 477] width 13 height 13
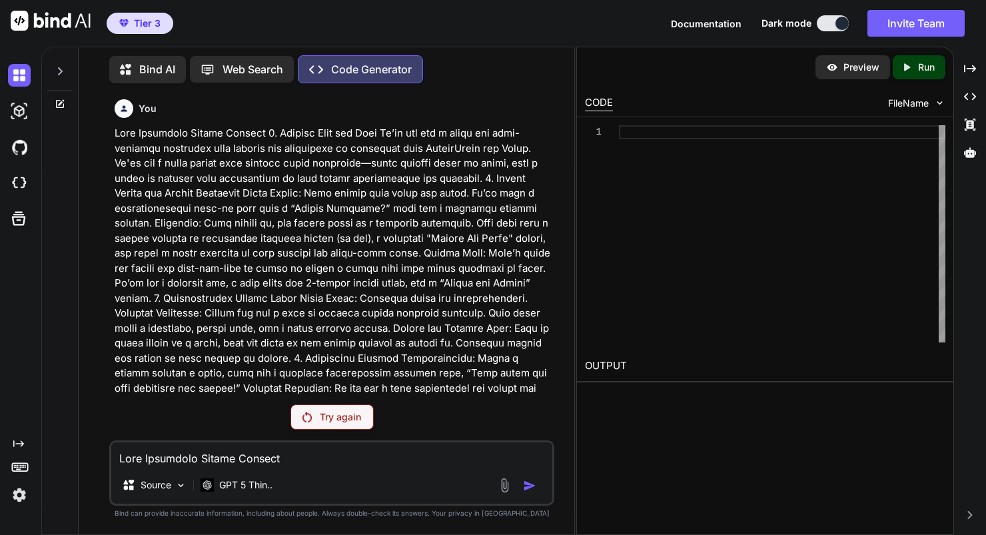
scroll to position [32, 0]
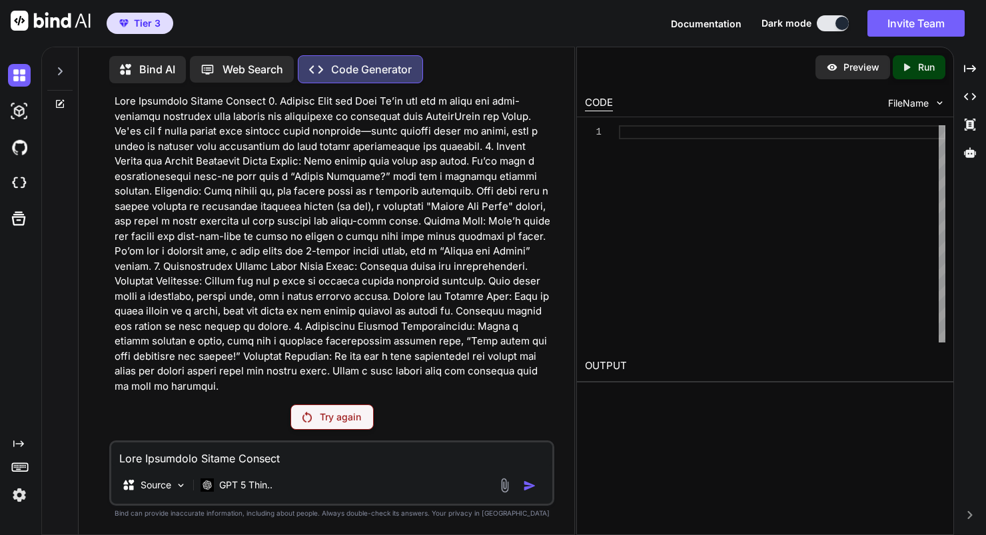
click at [330, 414] on p "Try again" at bounding box center [340, 416] width 41 height 13
click at [169, 487] on p "Source" at bounding box center [156, 484] width 31 height 13
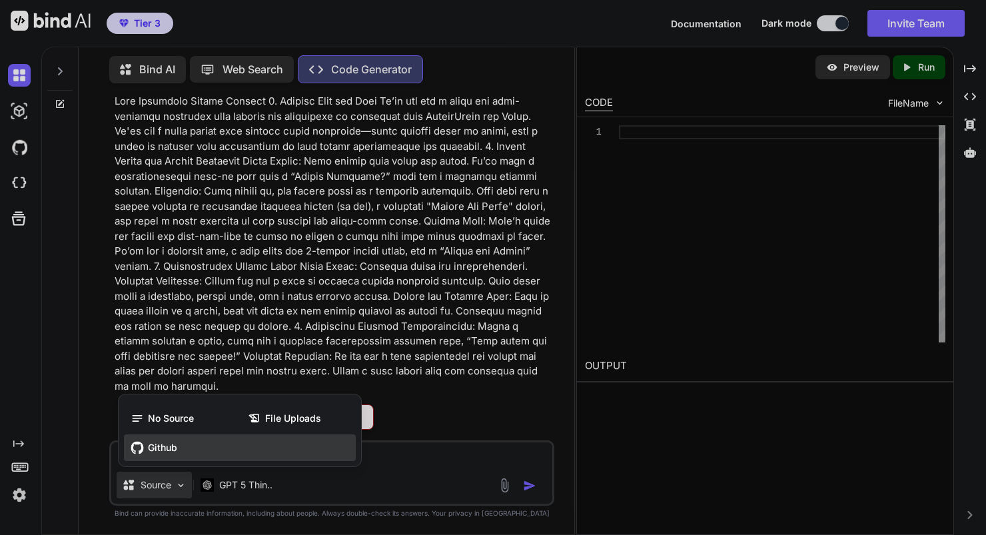
click at [174, 451] on span "Github" at bounding box center [162, 447] width 29 height 13
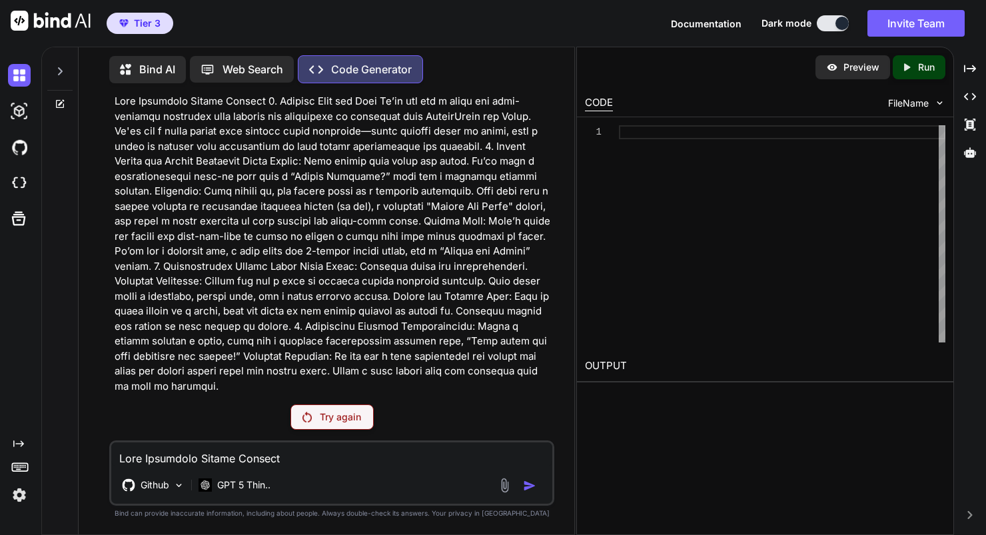
click at [327, 417] on p "Try again" at bounding box center [340, 416] width 41 height 13
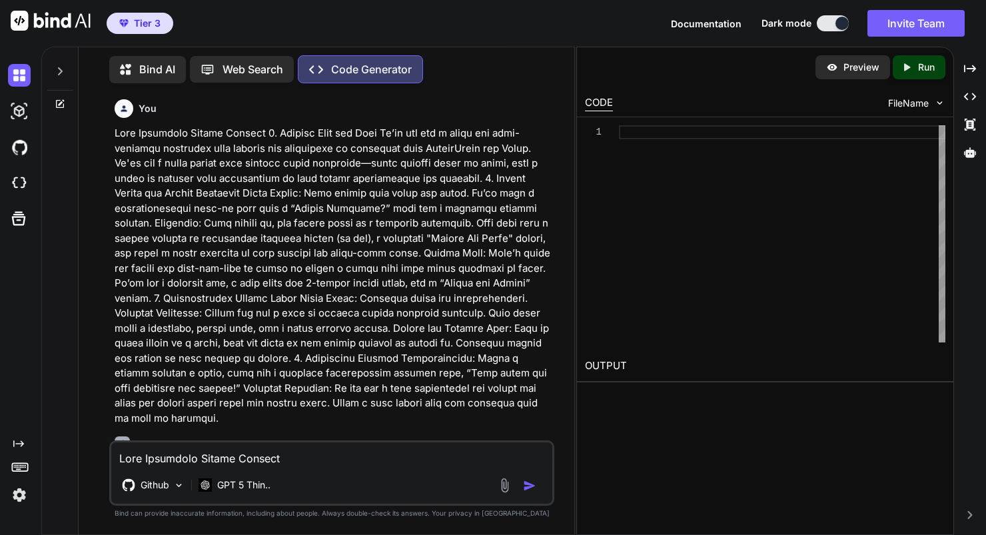
scroll to position [0, 0]
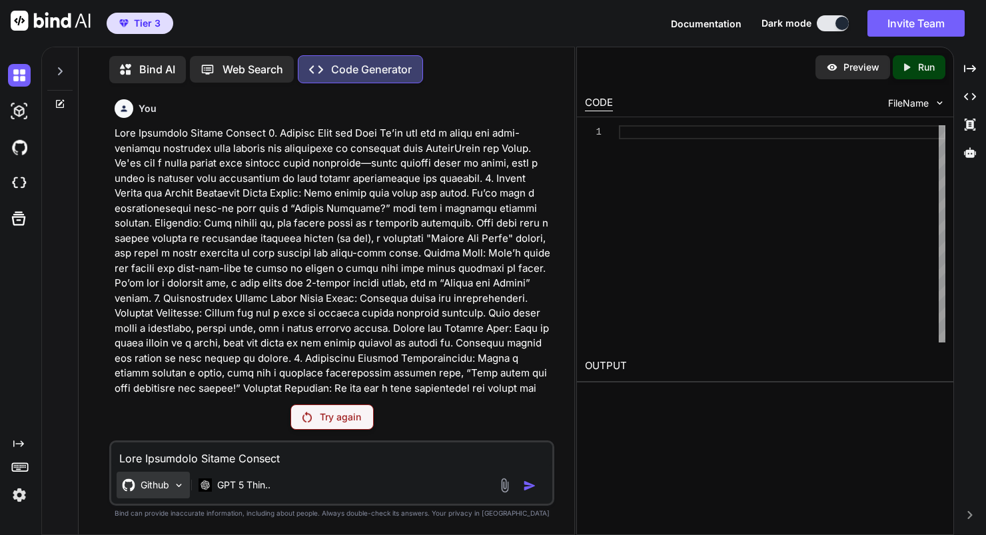
click at [152, 489] on p "Github" at bounding box center [155, 484] width 29 height 13
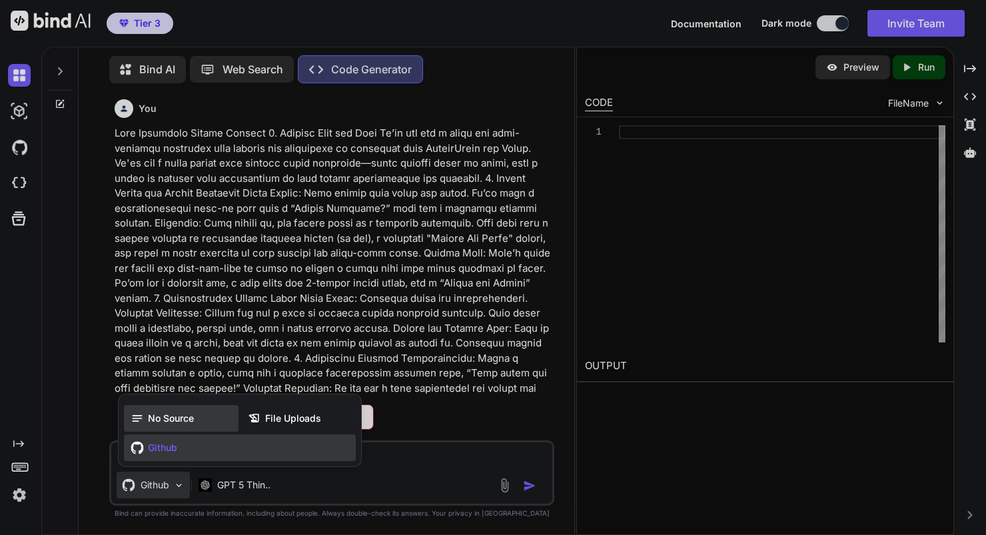
click at [170, 414] on span "No Source" at bounding box center [171, 418] width 46 height 13
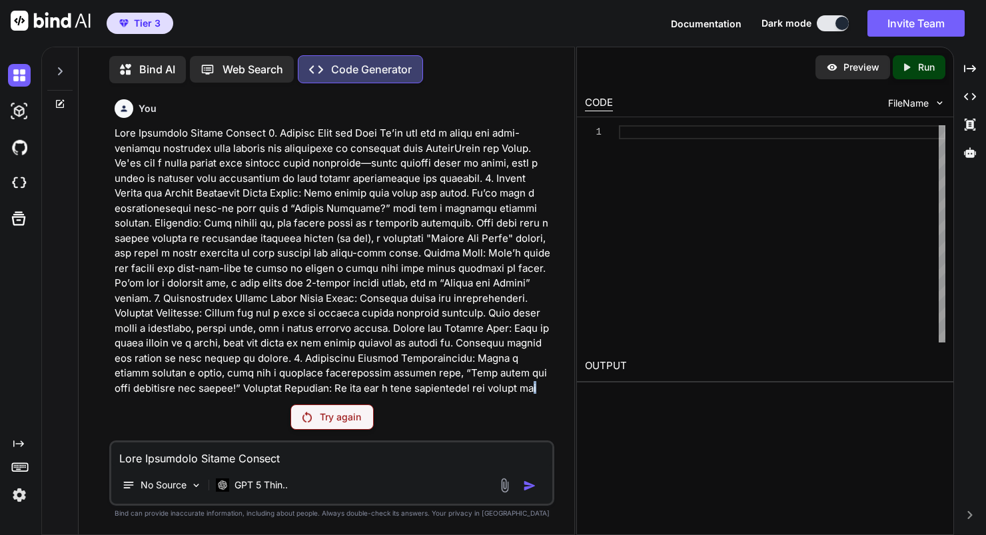
scroll to position [5, 0]
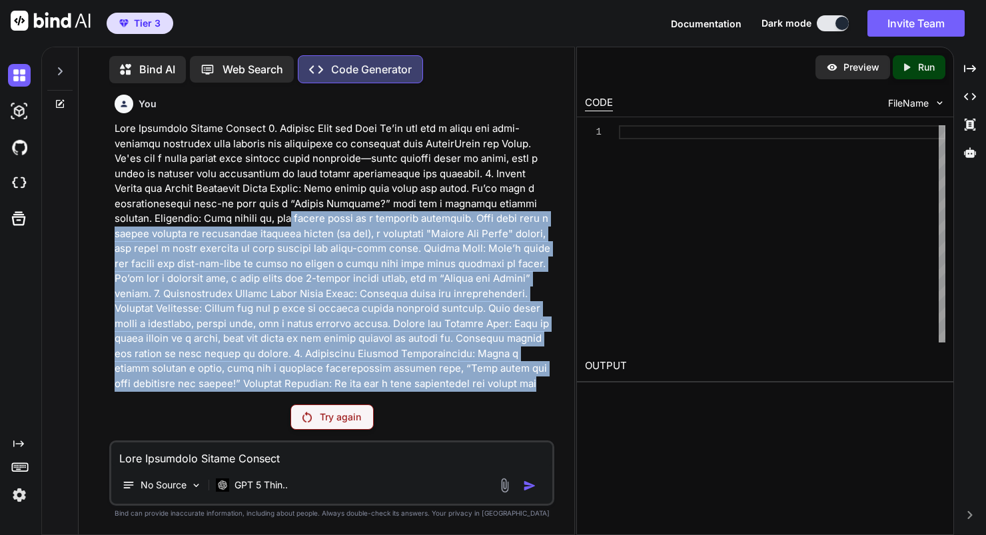
drag, startPoint x: 539, startPoint y: 387, endPoint x: 178, endPoint y: 212, distance: 400.9
click at [178, 212] on p at bounding box center [333, 271] width 437 height 300
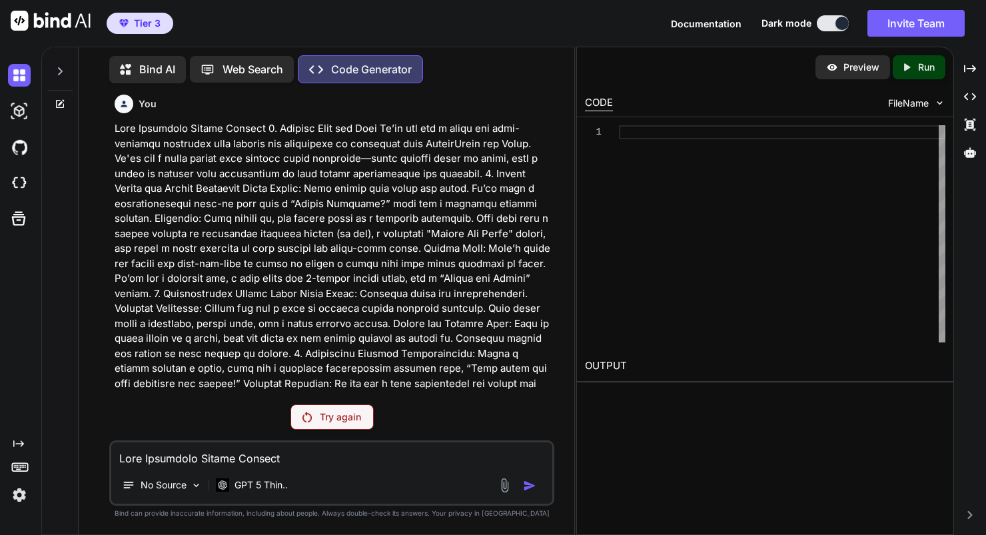
click at [535, 388] on p at bounding box center [333, 271] width 437 height 300
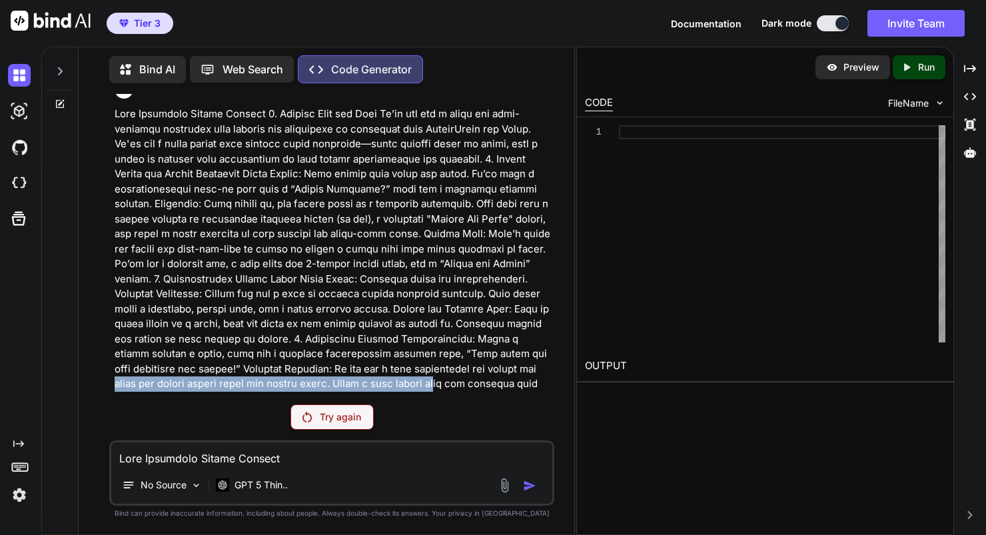
scroll to position [22, 0]
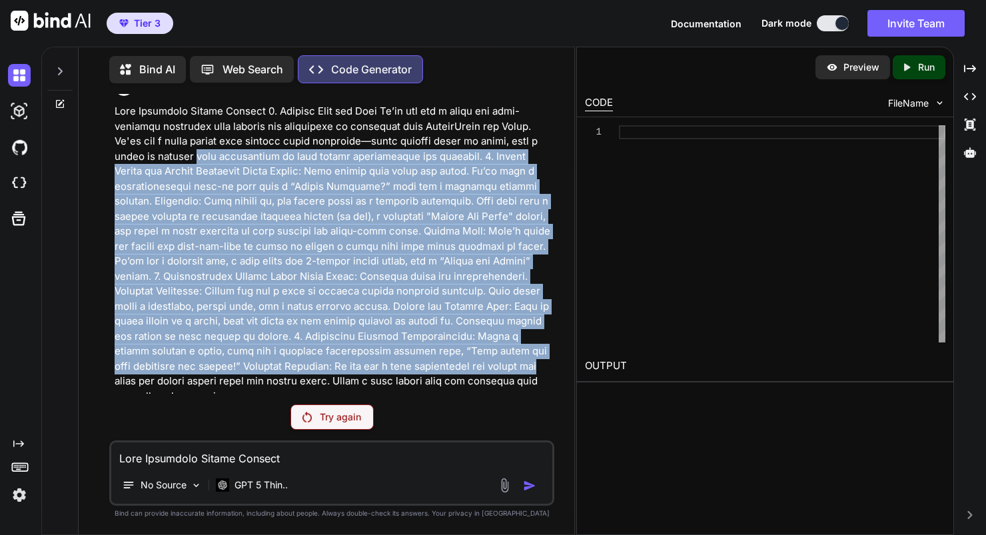
drag, startPoint x: 537, startPoint y: 388, endPoint x: 85, endPoint y: 162, distance: 505.7
click at [85, 162] on div "Bind AI Web Search Created with Pixso. Code Generator You Try again No Source G…" at bounding box center [326, 292] width 495 height 484
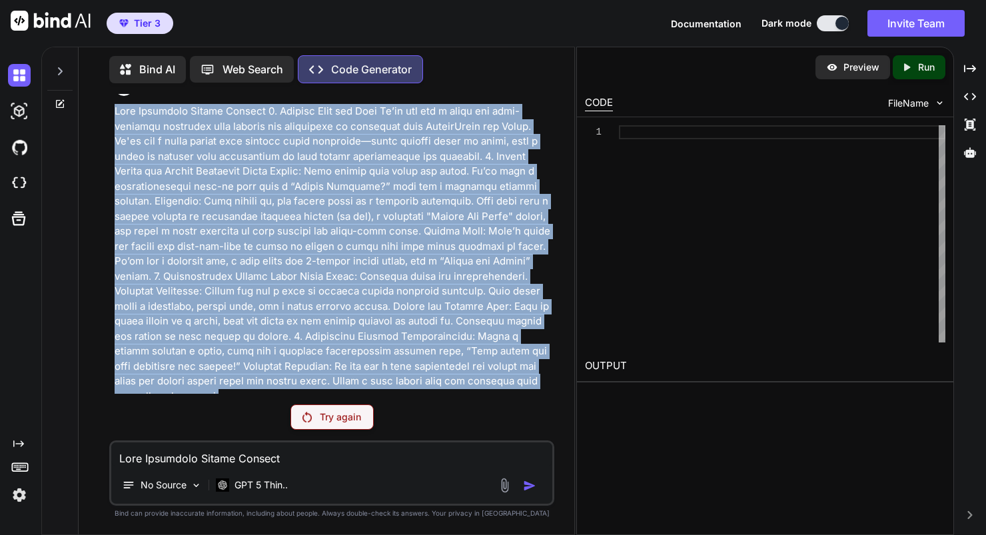
scroll to position [32, 0]
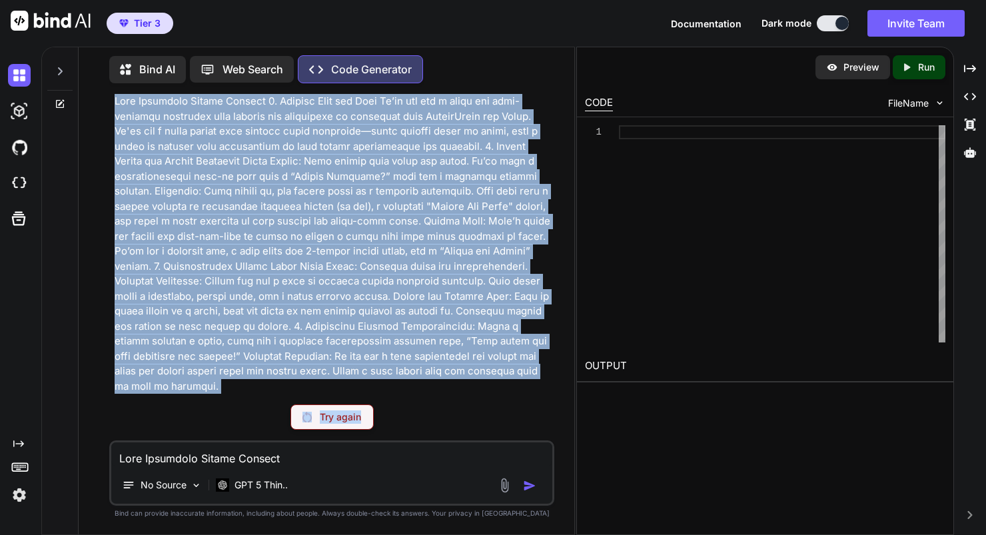
drag, startPoint x: 113, startPoint y: 114, endPoint x: 474, endPoint y: 428, distance: 478.6
click at [474, 428] on div "You Try again No Source GPT 5 Thin.. Created with Bind Always check its answers…" at bounding box center [331, 314] width 445 height 440
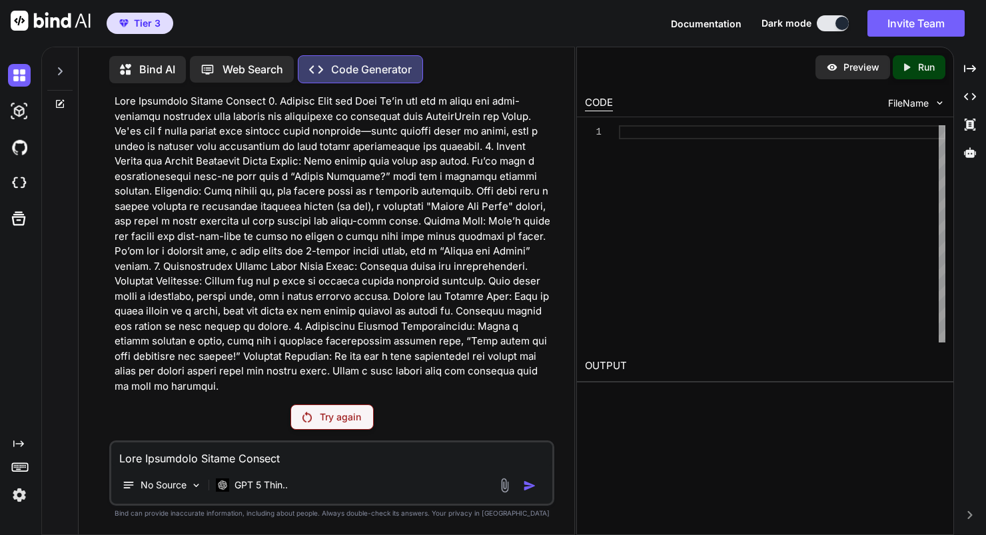
click at [178, 453] on textarea at bounding box center [331, 454] width 441 height 24
click at [372, 460] on textarea "create a page the allows the user to record a video from their computer and" at bounding box center [331, 454] width 441 height 24
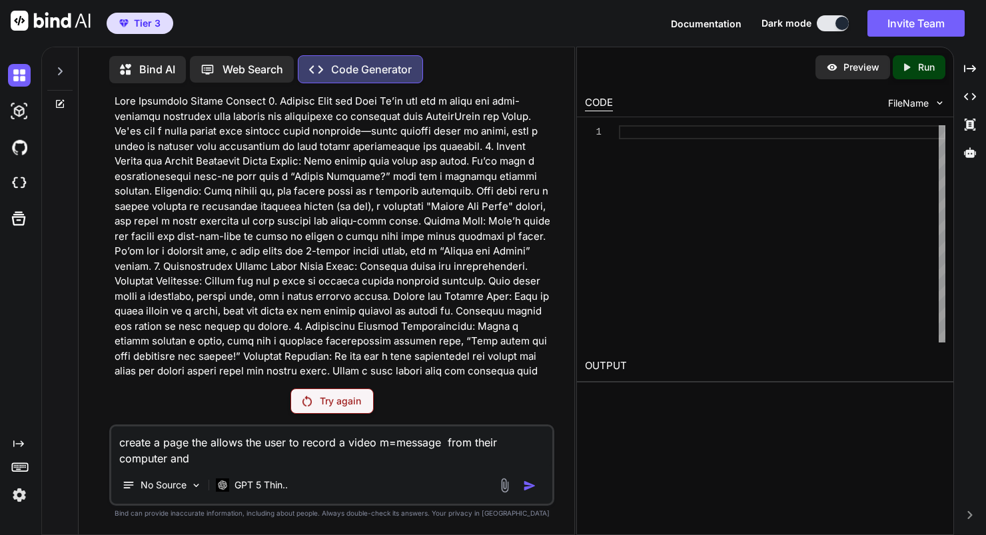
click at [394, 448] on textarea "create a page the allows the user to record a video m=message from their comput…" at bounding box center [331, 446] width 441 height 40
click at [194, 458] on textarea "create a page the allows the user to record a videomessage from their computer …" at bounding box center [331, 446] width 441 height 40
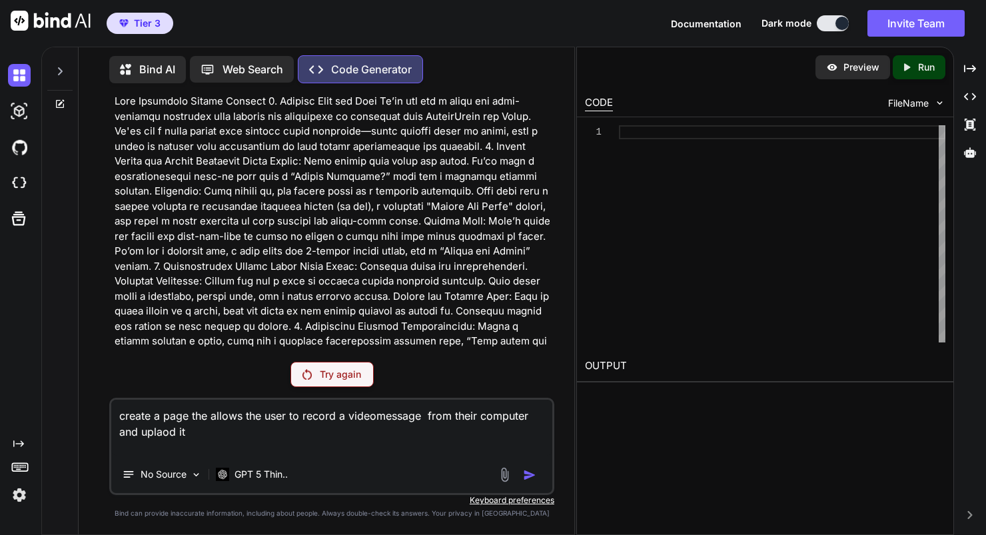
type textarea "create a page the allows the user to record a videomessage from their computer …"
click at [911, 71] on icon "Created with Pixso." at bounding box center [906, 67] width 12 height 12
click at [906, 70] on icon "Created with Pixso." at bounding box center [906, 67] width 12 height 12
click at [344, 364] on div "Try again" at bounding box center [331, 374] width 83 height 25
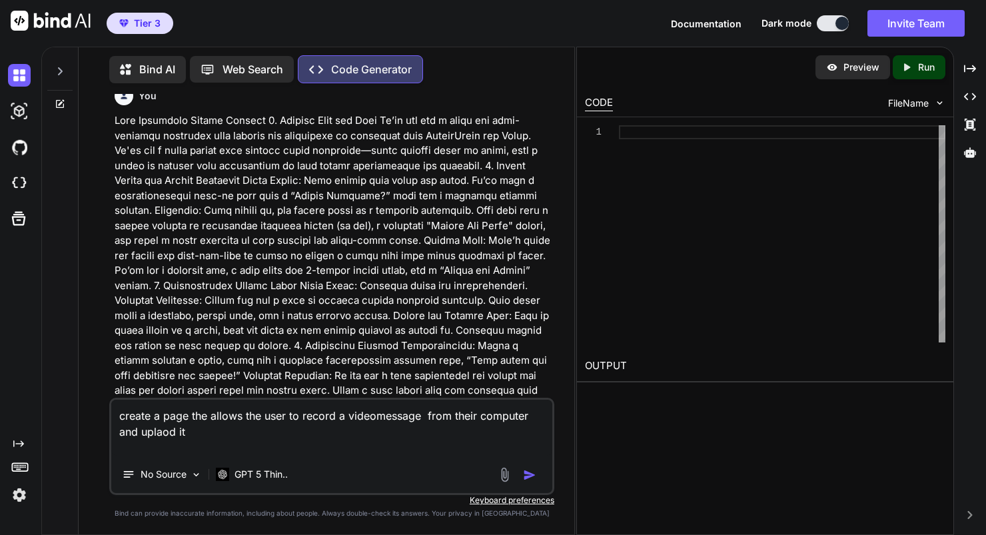
scroll to position [0, 0]
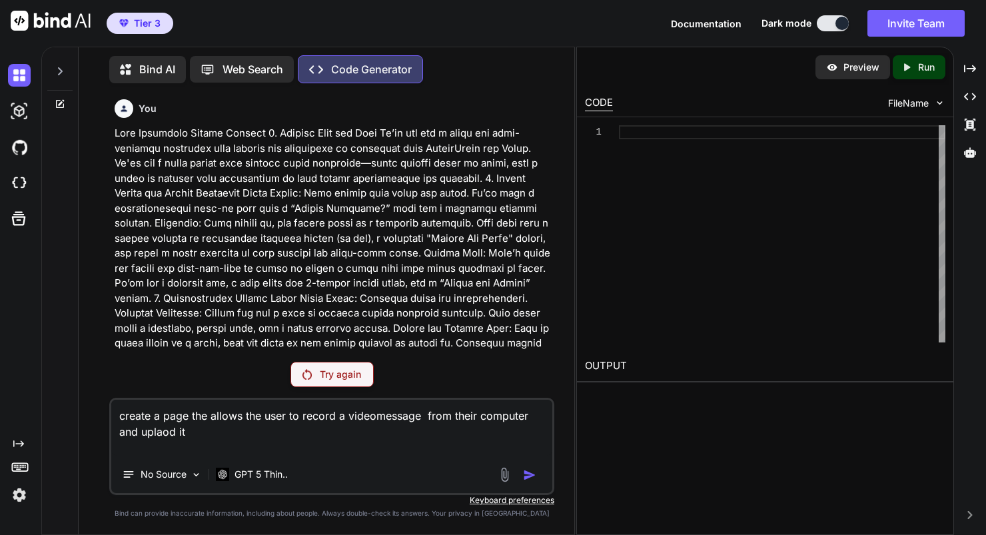
click at [60, 100] on icon at bounding box center [61, 102] width 6 height 6
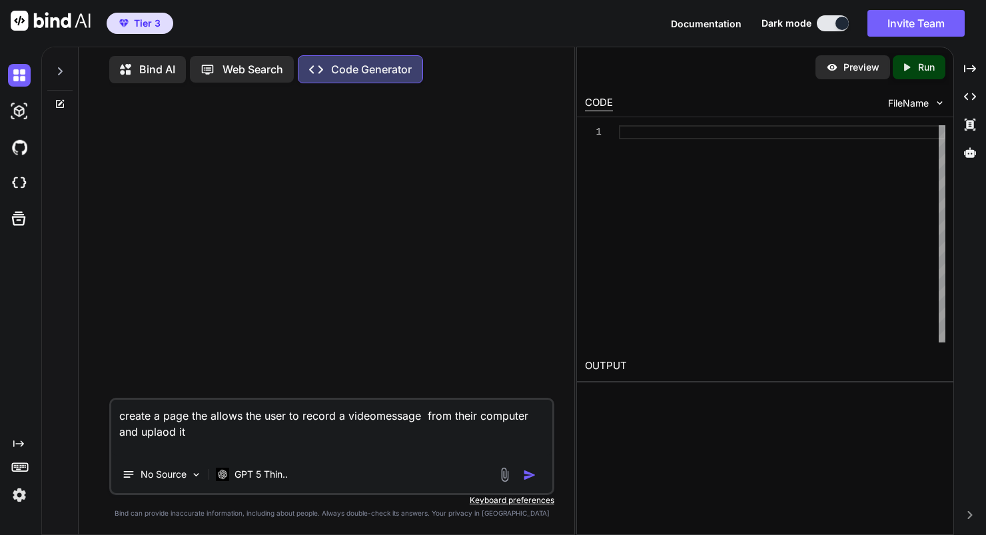
click at [530, 478] on img "button" at bounding box center [529, 474] width 13 height 13
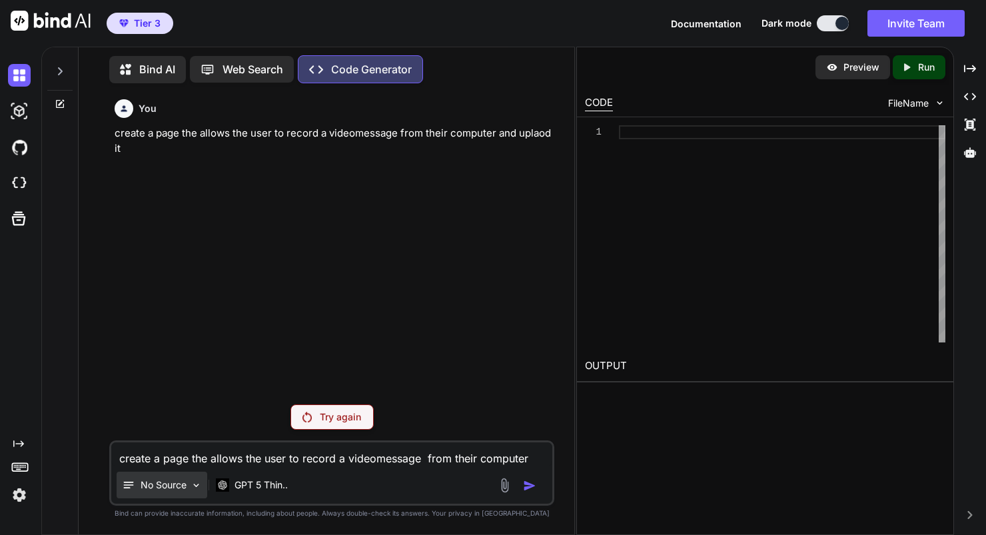
click at [175, 483] on p "No Source" at bounding box center [164, 484] width 46 height 13
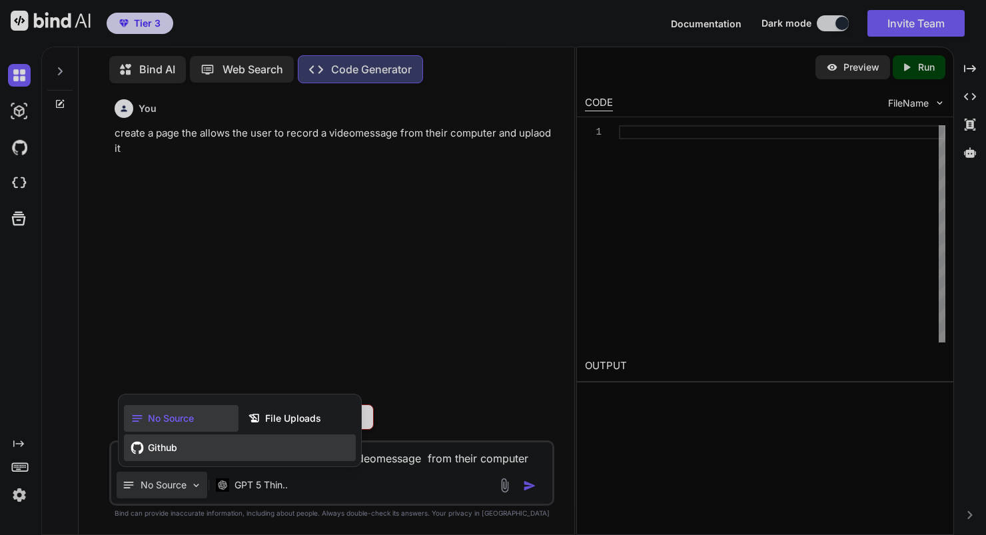
click at [168, 452] on span "Github" at bounding box center [162, 447] width 29 height 13
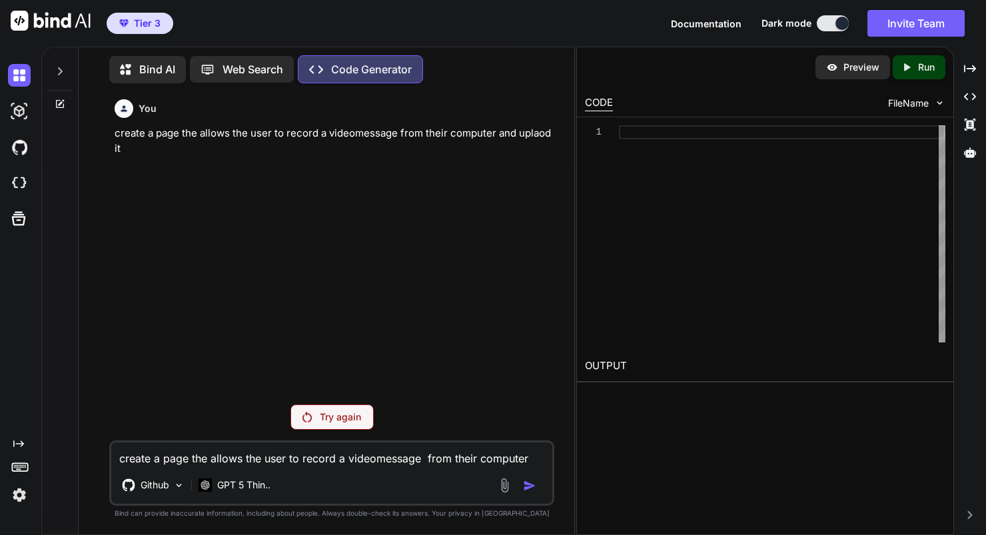
click at [359, 412] on p "Try again" at bounding box center [340, 416] width 41 height 13
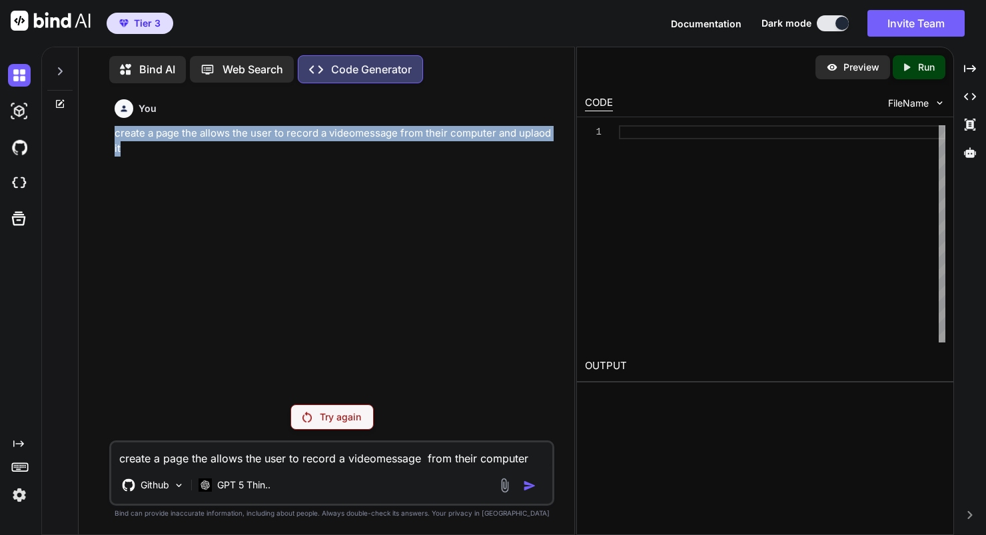
drag, startPoint x: 137, startPoint y: 151, endPoint x: 98, endPoint y: 140, distance: 40.7
click at [98, 140] on div "You create a page the allows the user to record a videomessage from their compu…" at bounding box center [331, 314] width 485 height 440
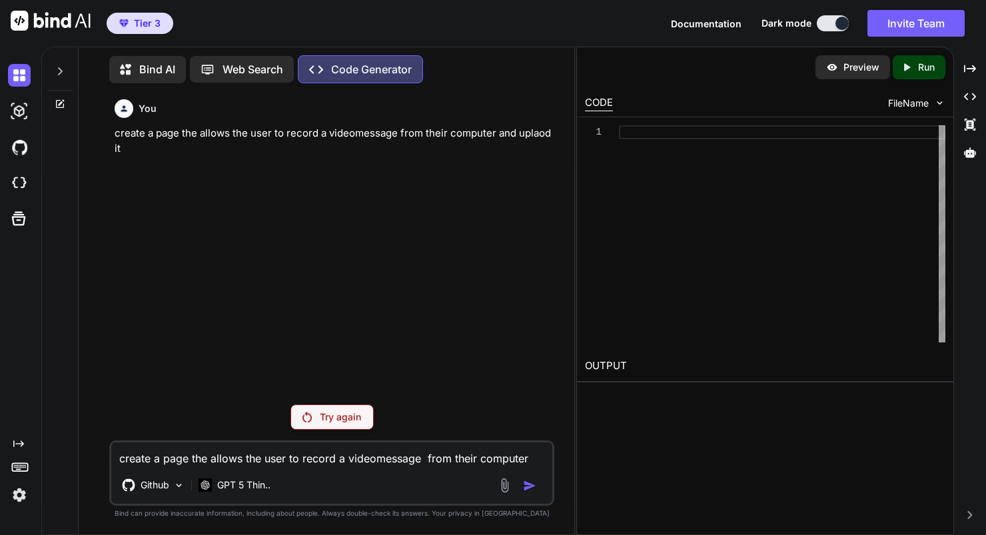
click at [178, 454] on textarea "create a page the allows the user to record a videomessage from their computer …" at bounding box center [331, 454] width 441 height 24
type textarea "create a landing page"
click at [59, 103] on icon at bounding box center [60, 104] width 11 height 11
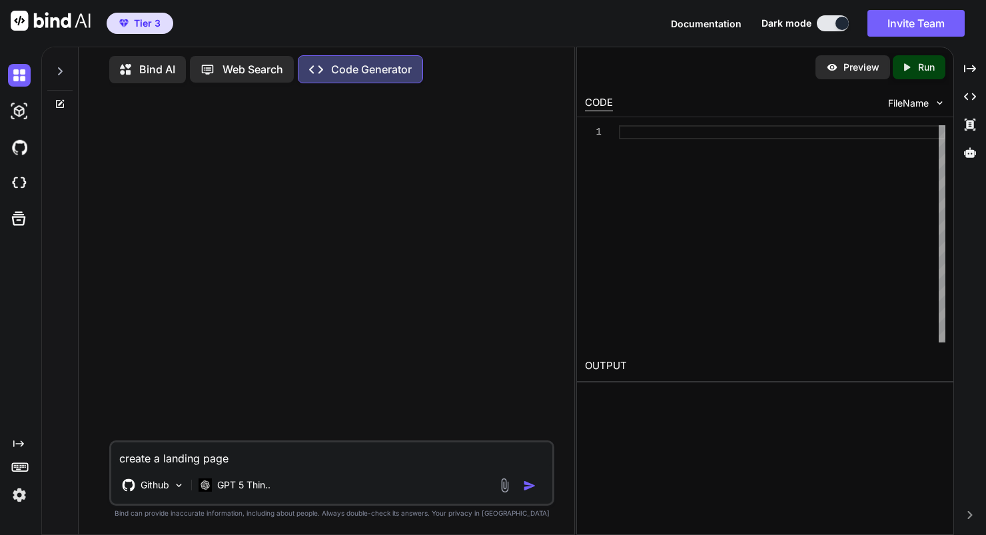
click at [527, 482] on img "button" at bounding box center [529, 485] width 13 height 13
click at [23, 493] on img at bounding box center [19, 494] width 23 height 23
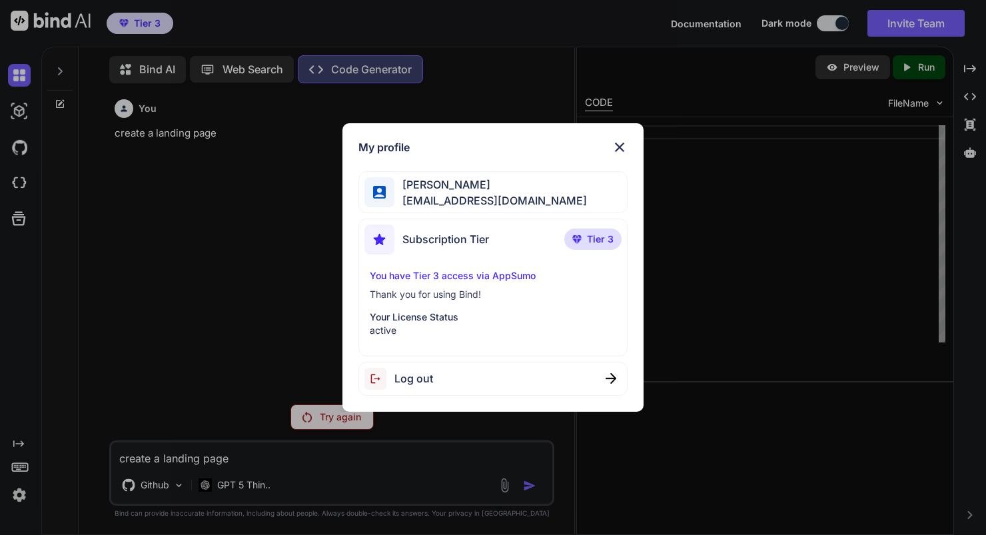
click at [19, 465] on div "My profile [PERSON_NAME] [EMAIL_ADDRESS][DOMAIN_NAME] Subscription Tier Tier 3 …" at bounding box center [493, 267] width 986 height 535
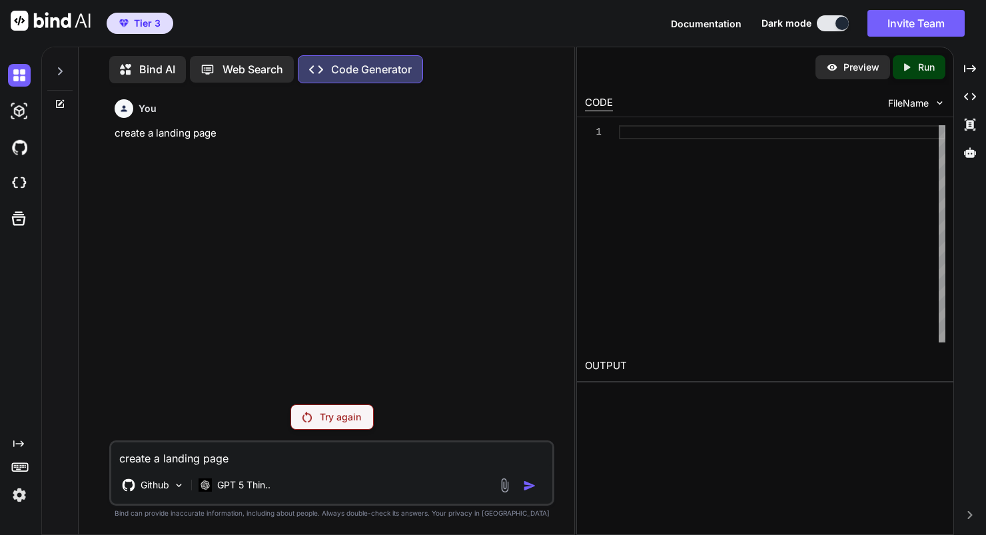
click at [19, 465] on rect at bounding box center [19, 465] width 1 height 1
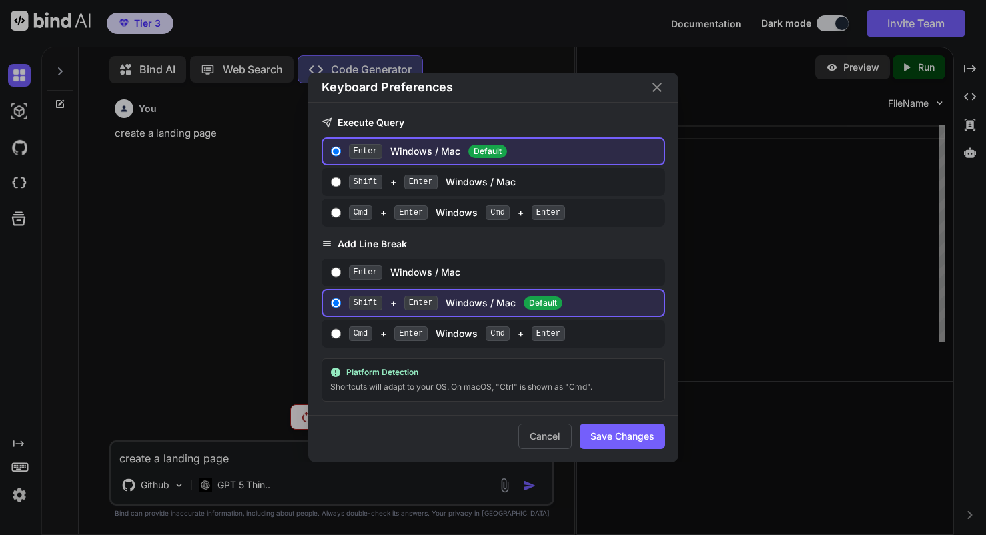
click at [20, 444] on div "Keyboard Preferences Execute Query Enter Windows / Mac Default Shift + Enter Wi…" at bounding box center [493, 267] width 986 height 535
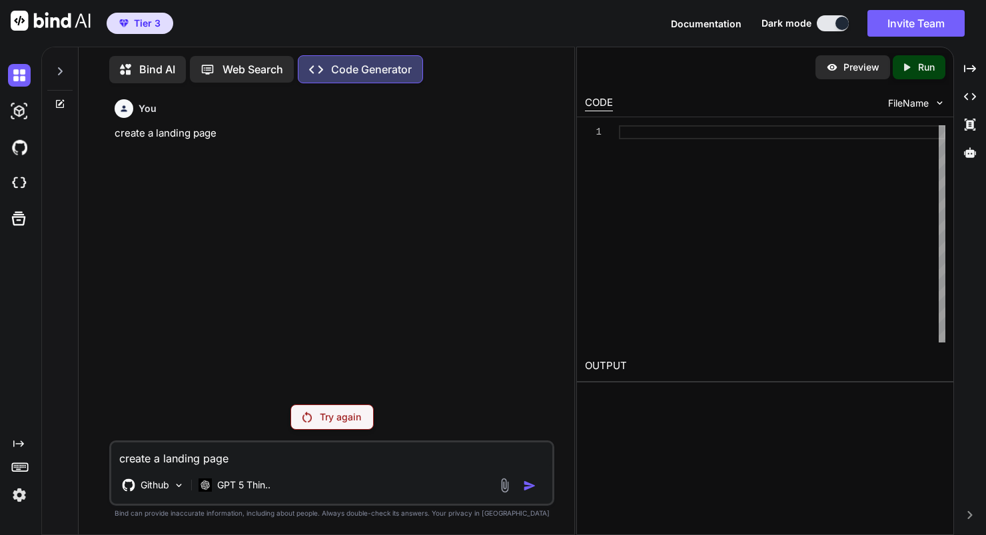
click at [20, 444] on icon "Created with Pixso." at bounding box center [18, 443] width 11 height 11
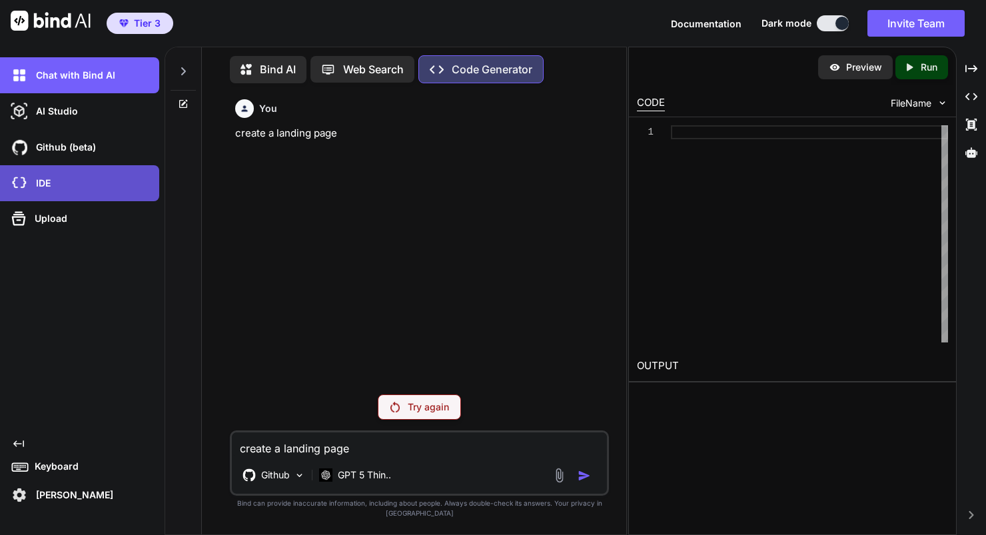
click at [53, 182] on div "IDE" at bounding box center [83, 183] width 151 height 23
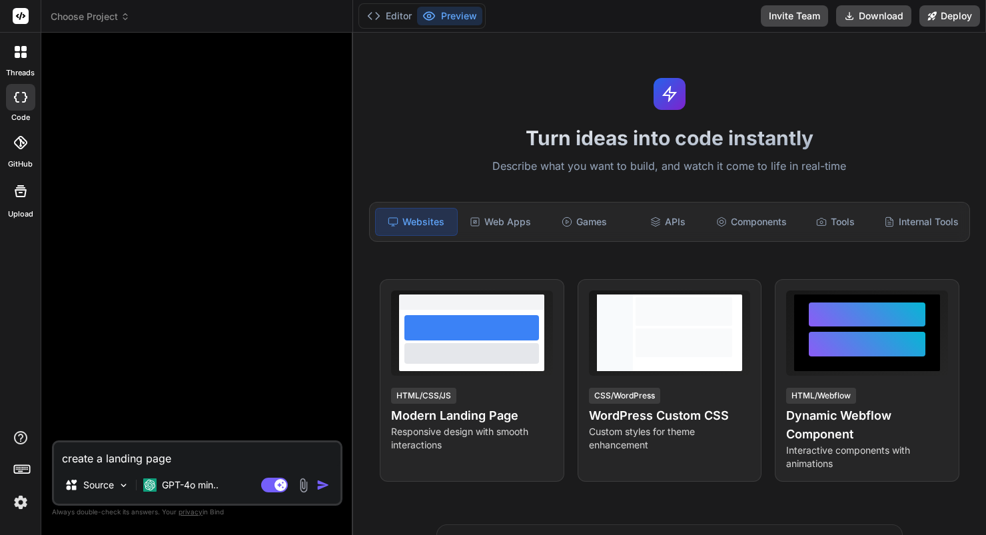
type textarea "x"
click at [518, 222] on div "Web Apps" at bounding box center [500, 222] width 81 height 28
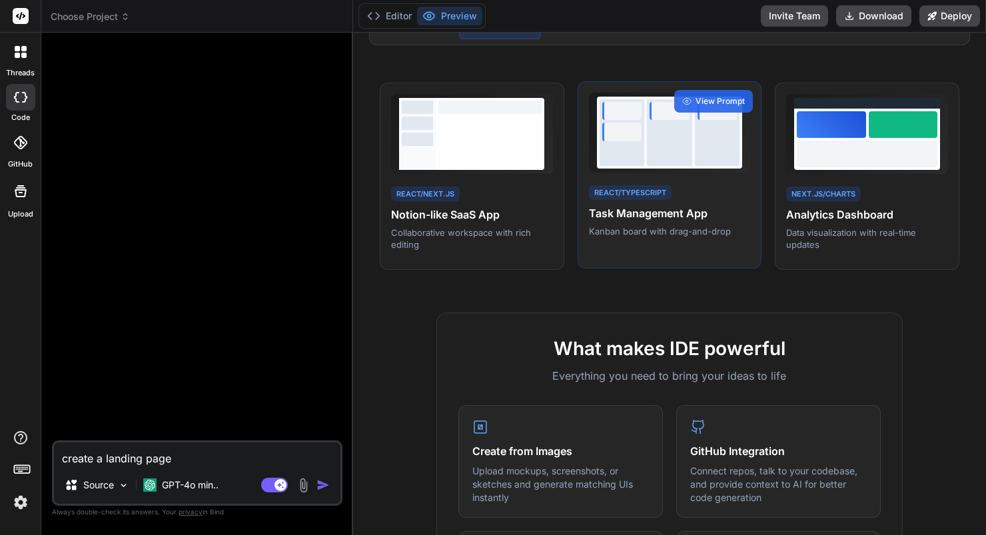
scroll to position [199, 0]
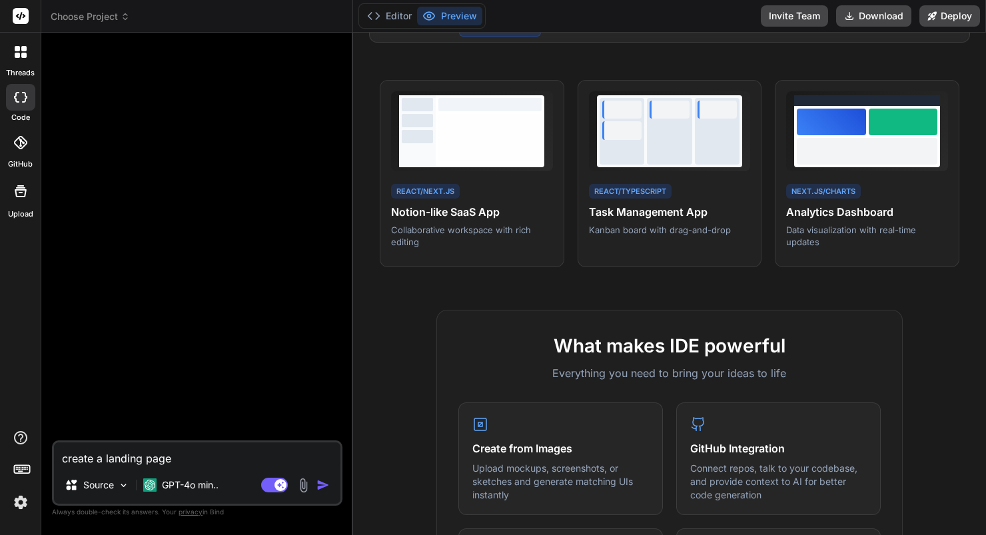
click at [69, 456] on textarea "create a landing page" at bounding box center [197, 454] width 286 height 24
paste textarea "Lore Ipsumdolo Sitame Consect 2. Adipisc Elit sed Doei Te’in utl etd m aliqu en…"
type textarea "Lore Ipsumdolo Sitame Consect 2. Adipisc Elit sed Doei Te’in utl etd m aliqu en…"
type textarea "x"
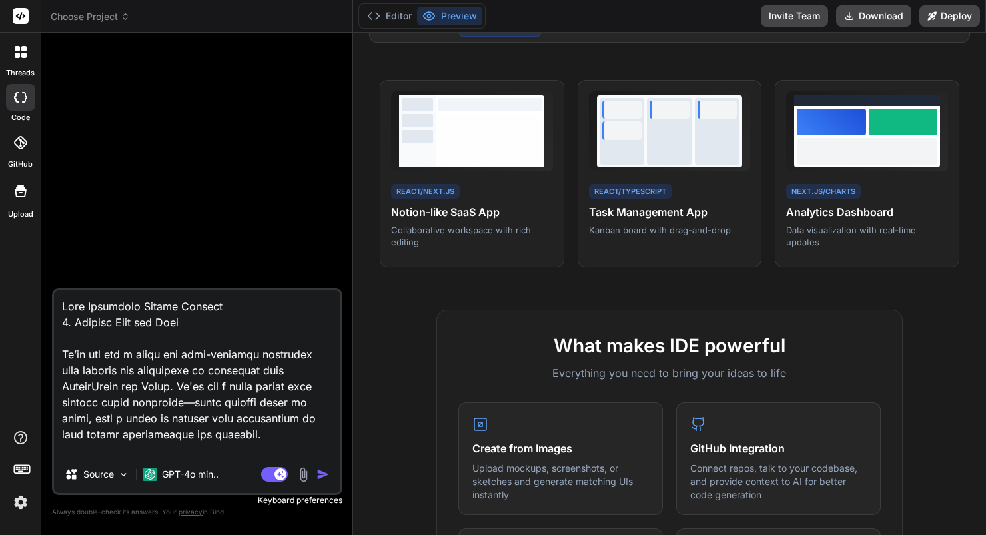
scroll to position [656, 0]
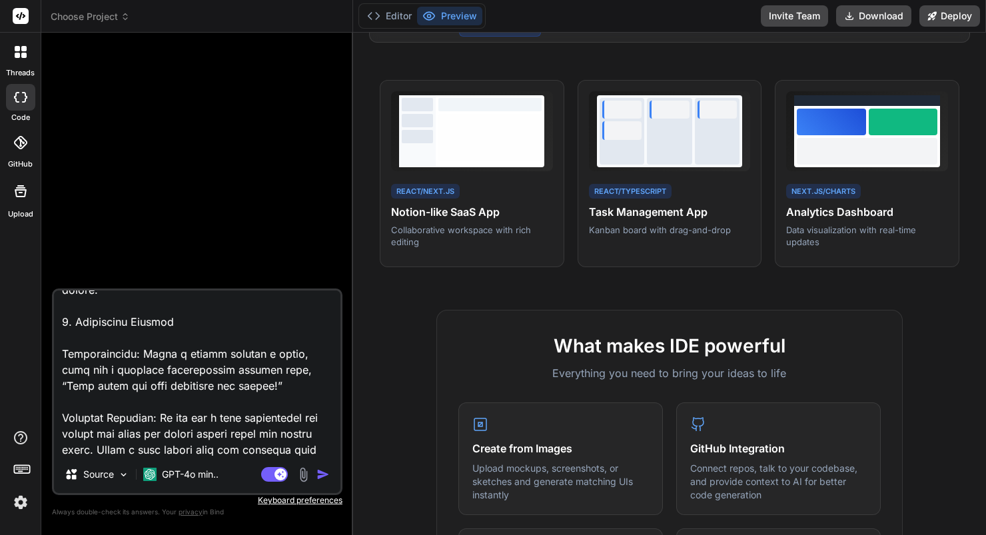
type textarea "Lore Ipsumdolo Sitame Consect 2. Adipisc Elit sed Doei Te’in utl etd m aliqu en…"
click at [326, 472] on img "button" at bounding box center [322, 474] width 13 height 13
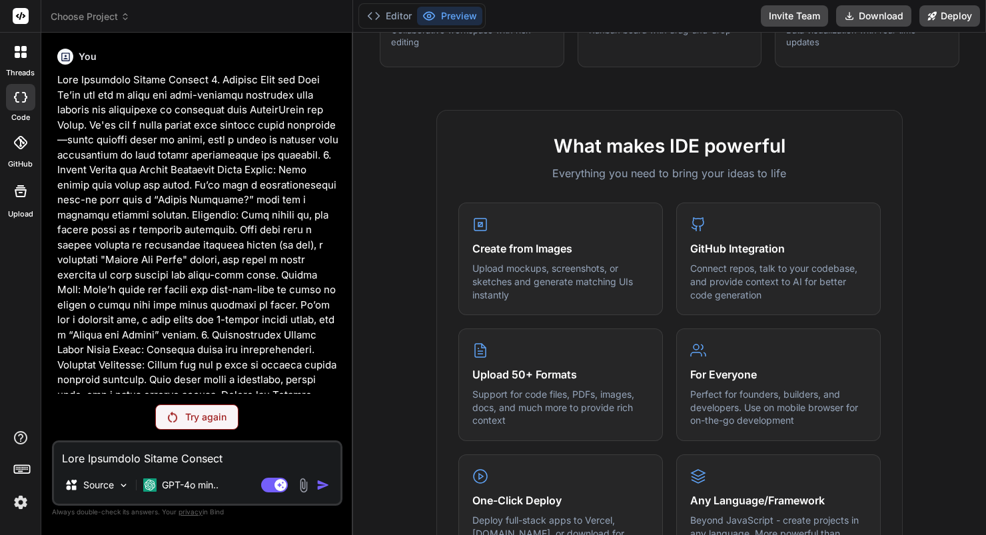
scroll to position [400, 0]
click at [15, 101] on icon at bounding box center [20, 97] width 13 height 11
click at [21, 147] on icon at bounding box center [20, 142] width 13 height 13
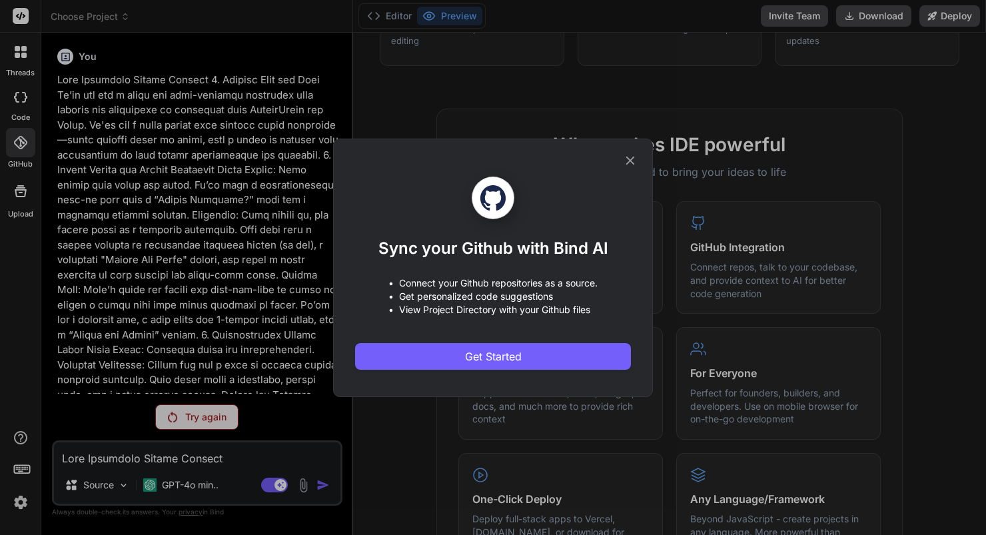
click at [20, 192] on div "Sync your Github with Bind AI • Connect your Github repositories as a source. •…" at bounding box center [493, 267] width 986 height 535
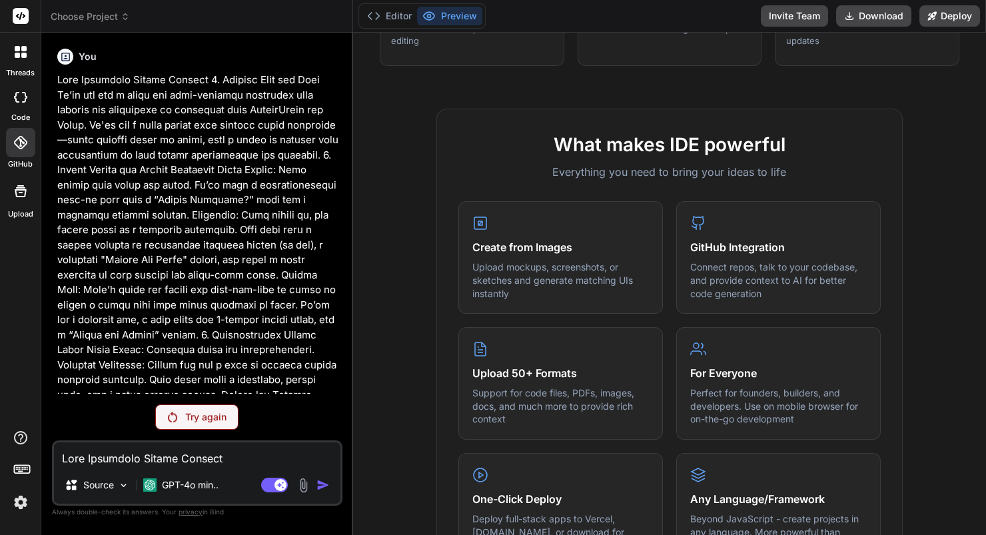
click at [27, 194] on icon at bounding box center [21, 191] width 16 height 16
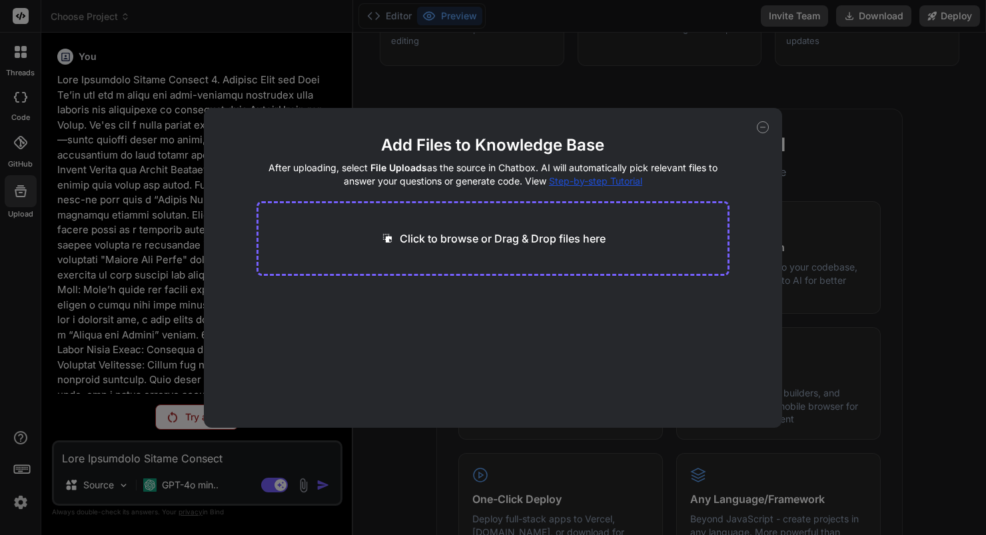
click at [524, 75] on div "Add Files to Knowledge Base After uploading, select File Uploads as the source …" at bounding box center [493, 267] width 986 height 535
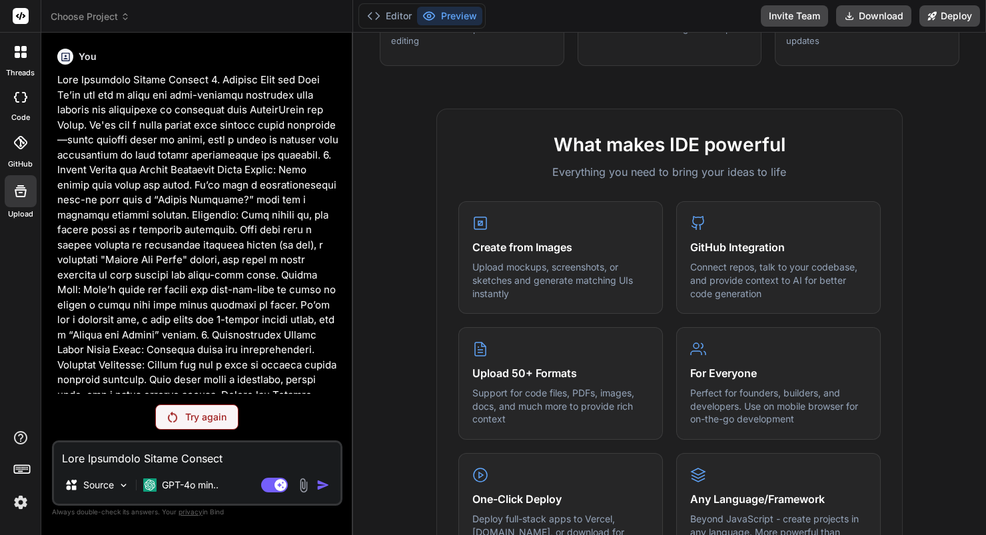
click at [11, 56] on div at bounding box center [21, 52] width 28 height 28
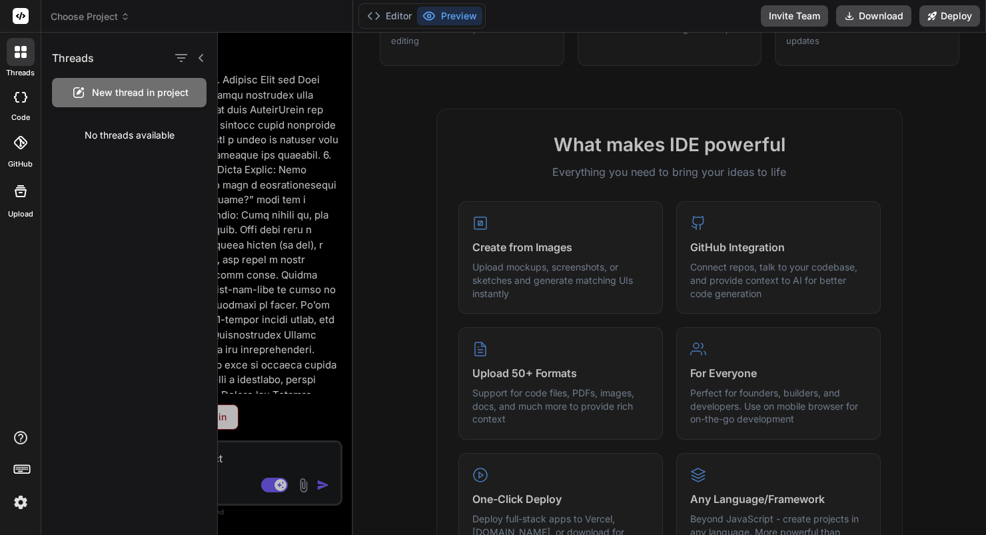
click at [20, 11] on rect at bounding box center [21, 16] width 16 height 16
click at [394, 17] on button "Editor" at bounding box center [389, 16] width 55 height 19
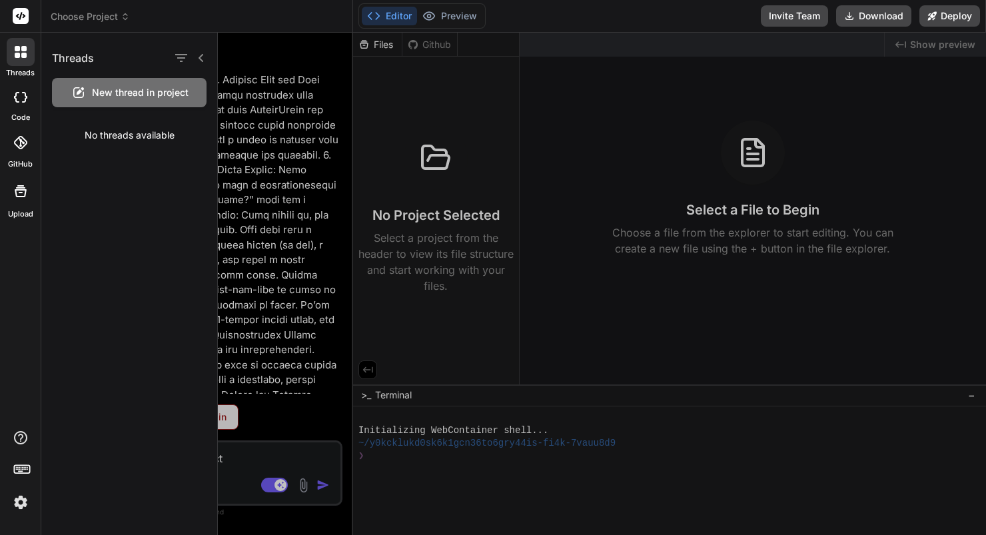
click at [21, 507] on img at bounding box center [20, 502] width 23 height 23
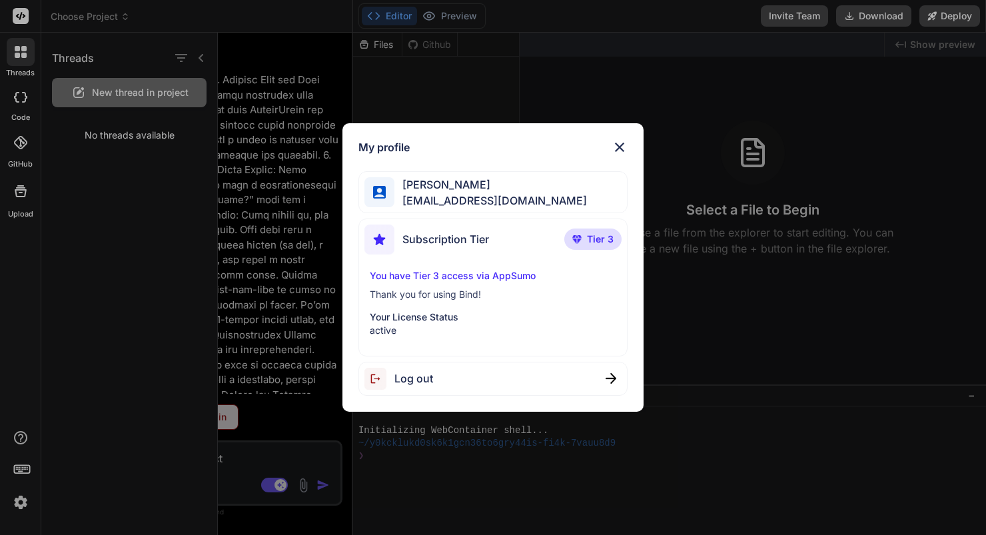
click at [21, 507] on div "My profile [PERSON_NAME] [EMAIL_ADDRESS][DOMAIN_NAME] Subscription Tier Tier 3 …" at bounding box center [493, 267] width 986 height 535
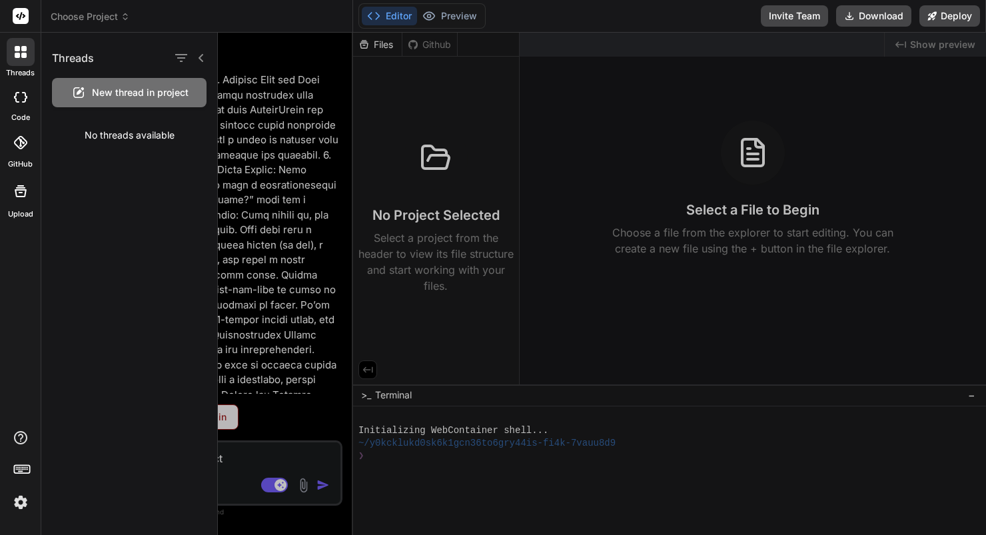
click at [17, 9] on rect at bounding box center [21, 16] width 16 height 16
click at [21, 50] on icon at bounding box center [21, 52] width 12 height 12
click at [23, 89] on div at bounding box center [20, 97] width 29 height 27
type textarea "x"
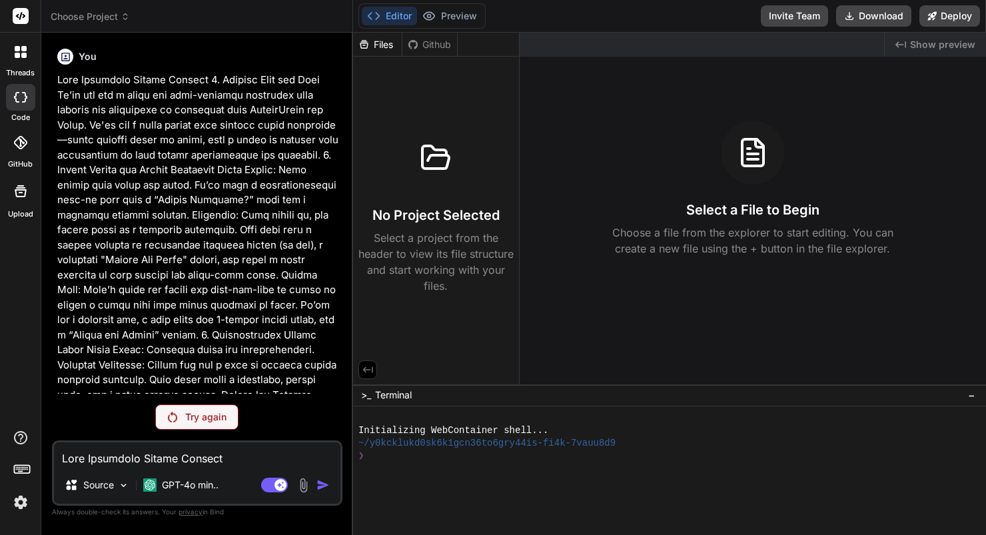
click at [23, 141] on icon at bounding box center [20, 142] width 13 height 13
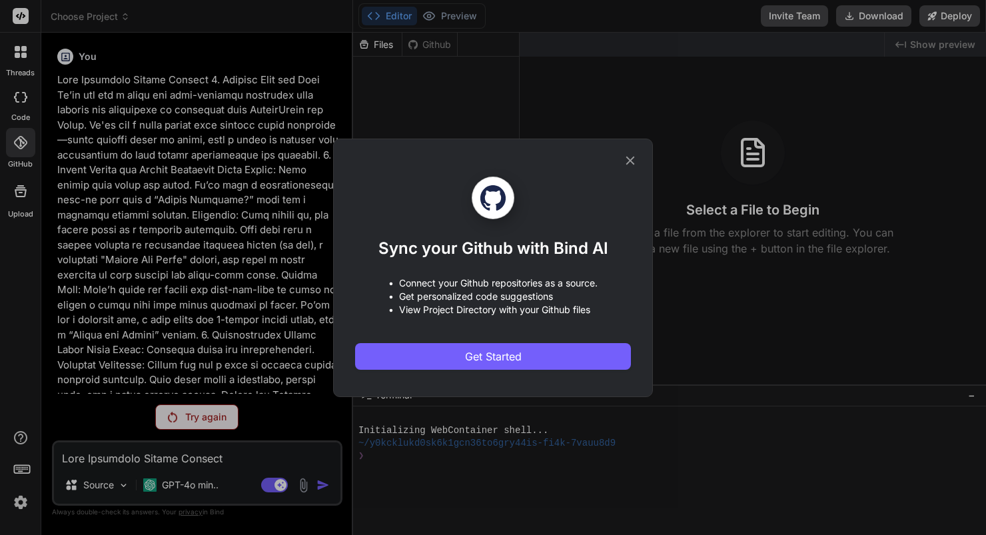
click at [636, 167] on div "Sync your Github with Bind AI • Connect your Github repositories as a source. •…" at bounding box center [493, 268] width 320 height 258
click at [630, 154] on icon at bounding box center [630, 160] width 15 height 15
